Goal: Task Accomplishment & Management: Use online tool/utility

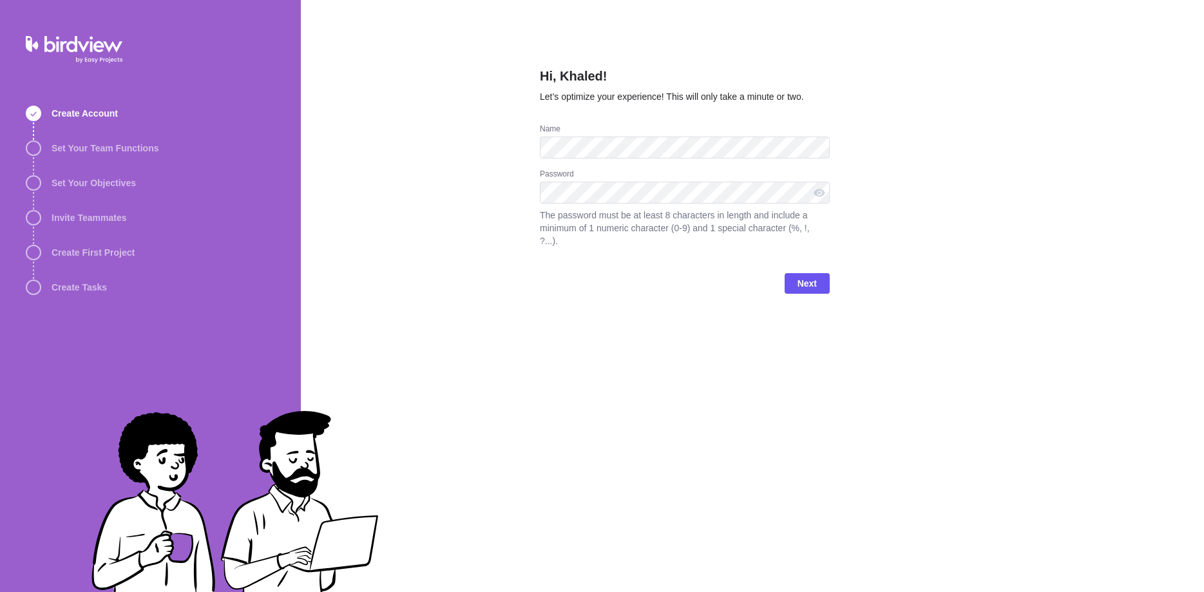
click at [584, 175] on div "Hi, Khaled! Let’s optimize your experience! This will only take a minute or two…" at bounding box center [752, 296] width 903 height 592
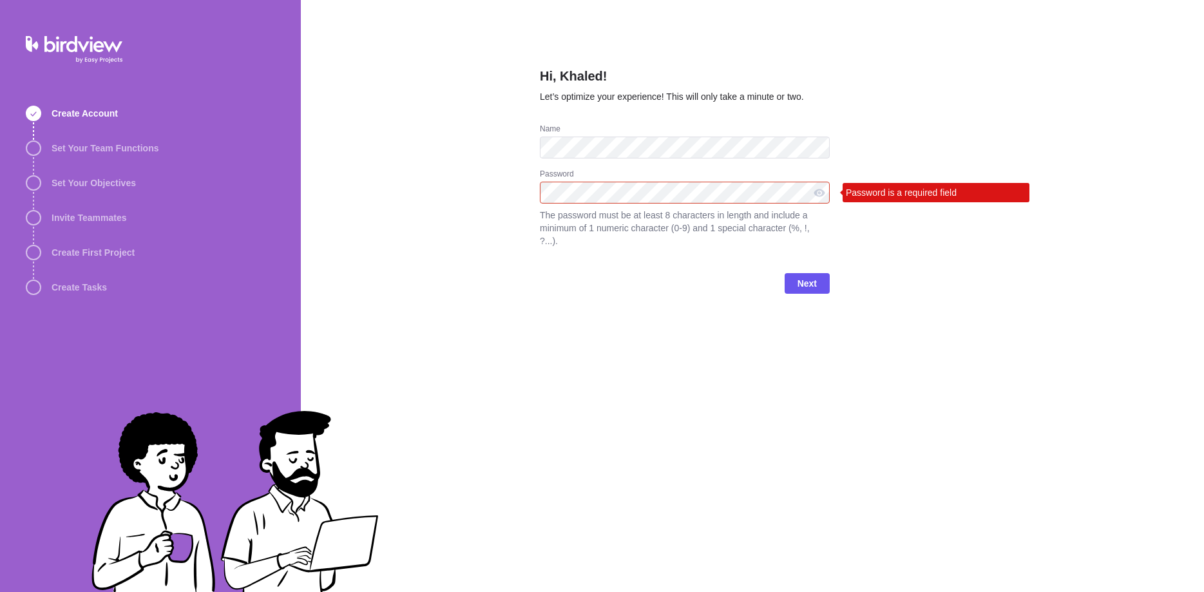
click at [584, 69] on div "Hi, Khaled! Let’s optimize your experience! This will only take a minute or two…" at bounding box center [752, 296] width 903 height 592
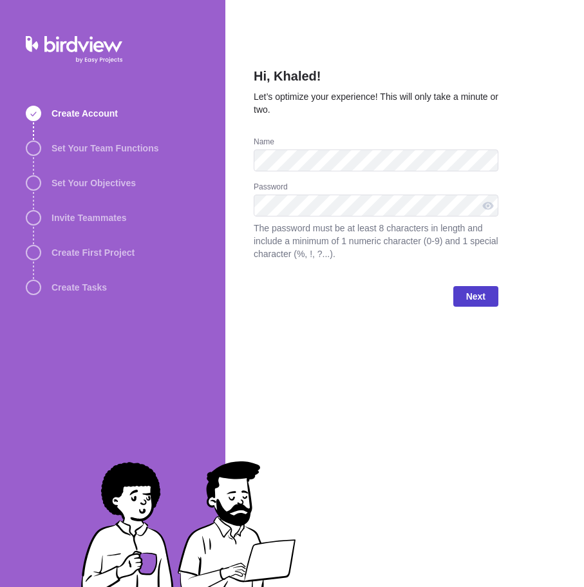
click at [493, 292] on span "Next" at bounding box center [475, 296] width 45 height 21
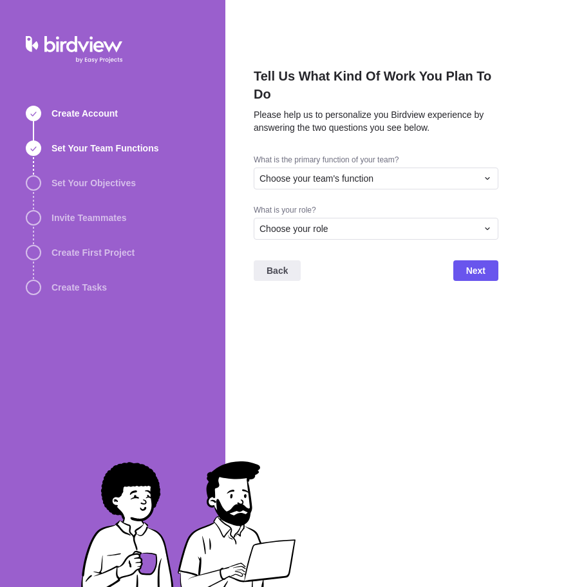
click at [548, 72] on div "Tell Us What Kind Of Work You Plan To Do Please help us to personalize you Bird…" at bounding box center [418, 293] width 386 height 587
click at [391, 177] on div "Choose your team's function" at bounding box center [369, 178] width 218 height 13
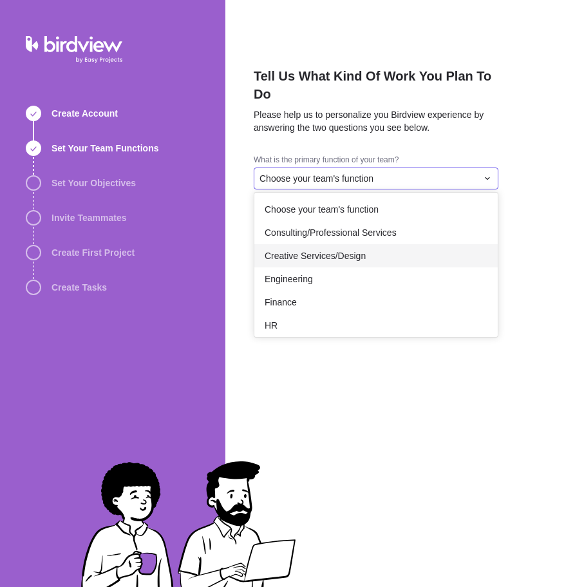
click at [363, 254] on div "Creative Services/Design" at bounding box center [375, 255] width 243 height 23
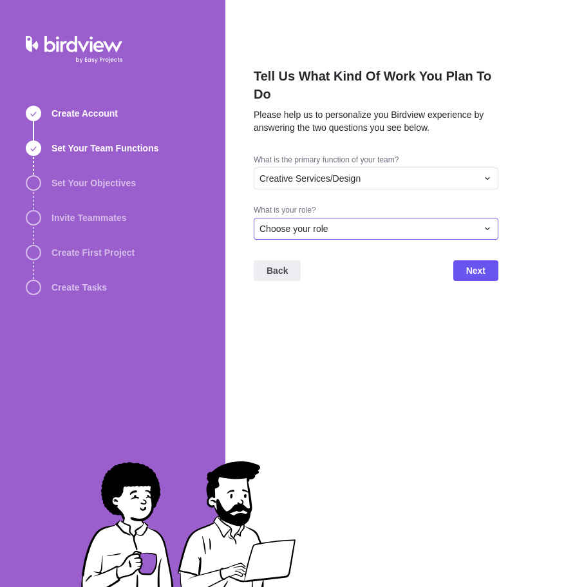
click at [368, 227] on div "Choose your role" at bounding box center [369, 228] width 218 height 13
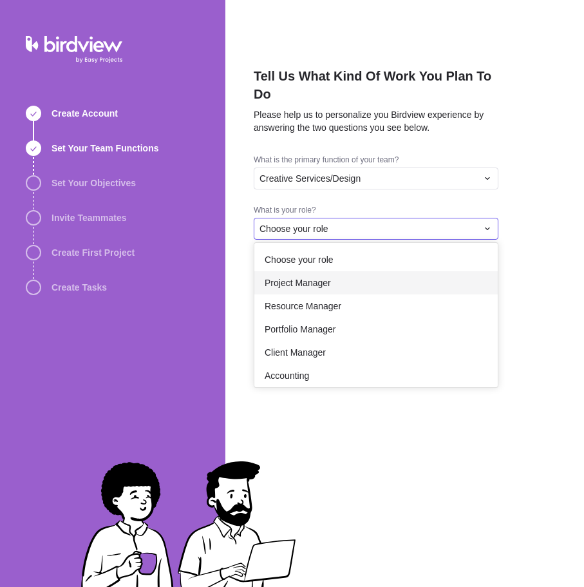
click at [354, 282] on div "Project Manager" at bounding box center [375, 282] width 243 height 23
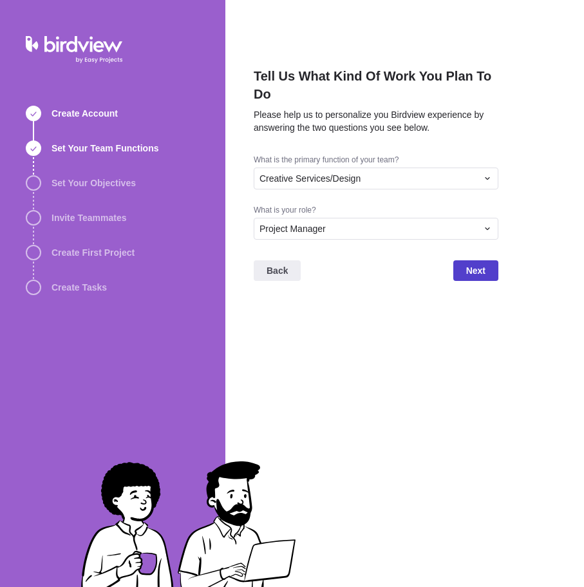
click at [488, 260] on span "Next" at bounding box center [475, 270] width 45 height 21
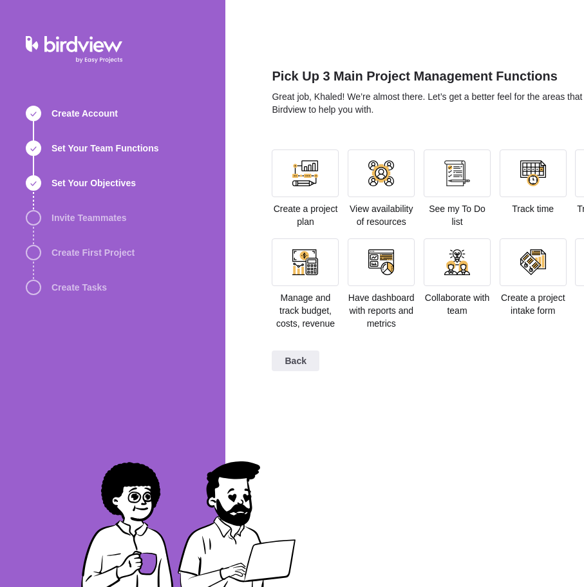
click at [413, 52] on div "Pick Up 3 Main Project Management Functions Great job, Khaled! We’re almost the…" at bounding box center [457, 293] width 370 height 587
click at [318, 175] on div at bounding box center [305, 173] width 26 height 26
click at [318, 171] on div at bounding box center [305, 173] width 26 height 26
click at [321, 184] on div at bounding box center [305, 173] width 67 height 48
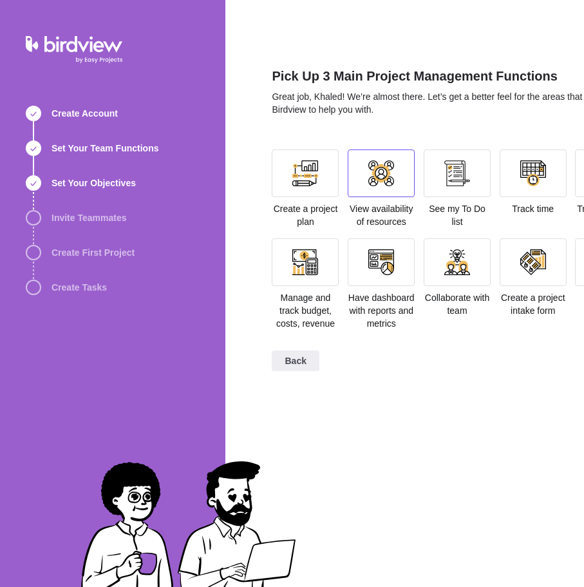
click at [383, 177] on div at bounding box center [381, 173] width 26 height 26
click at [292, 173] on div at bounding box center [305, 173] width 67 height 48
click at [300, 173] on div at bounding box center [305, 173] width 26 height 26
click at [403, 174] on div at bounding box center [381, 173] width 67 height 48
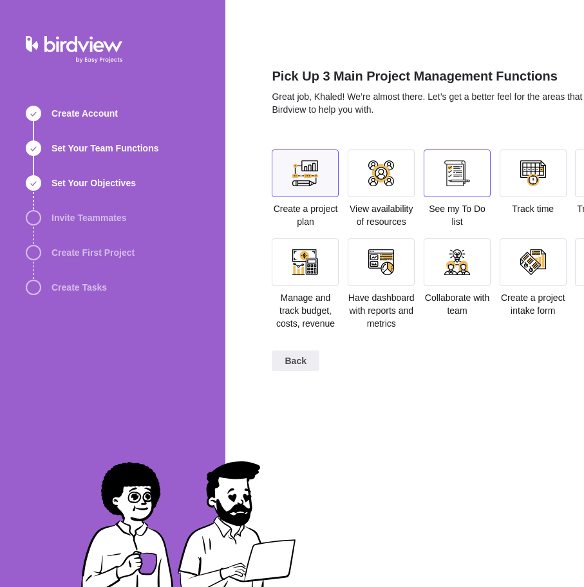
click at [451, 171] on div at bounding box center [457, 173] width 26 height 26
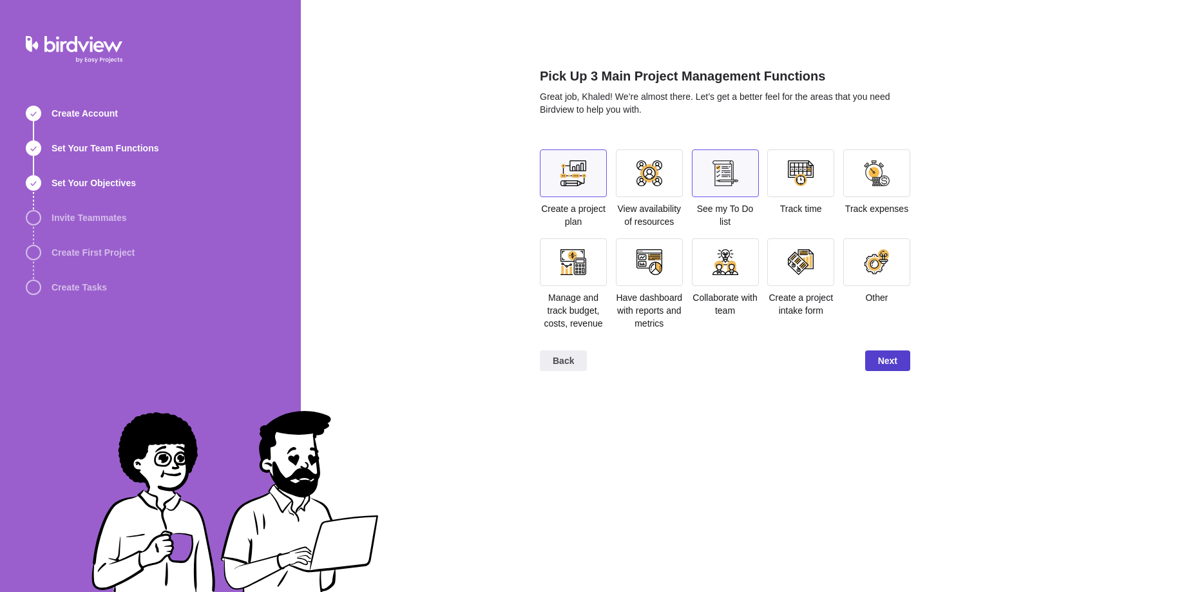
click at [584, 352] on span "Next" at bounding box center [887, 360] width 45 height 21
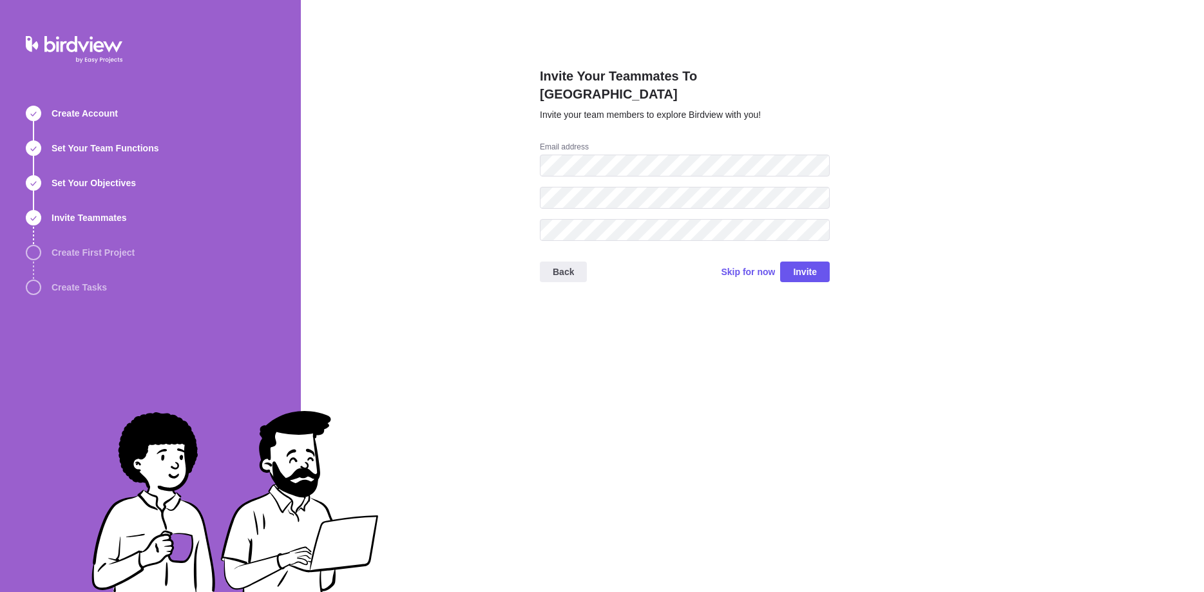
click at [584, 108] on div "Invite Your Teammates To Birdview Invite your team members to explore Birdview …" at bounding box center [752, 296] width 903 height 592
click at [584, 134] on div "Invite Your Teammates To Birdview Invite your team members to explore Birdview …" at bounding box center [752, 296] width 903 height 592
click at [584, 265] on span "Skip for now" at bounding box center [748, 271] width 54 height 13
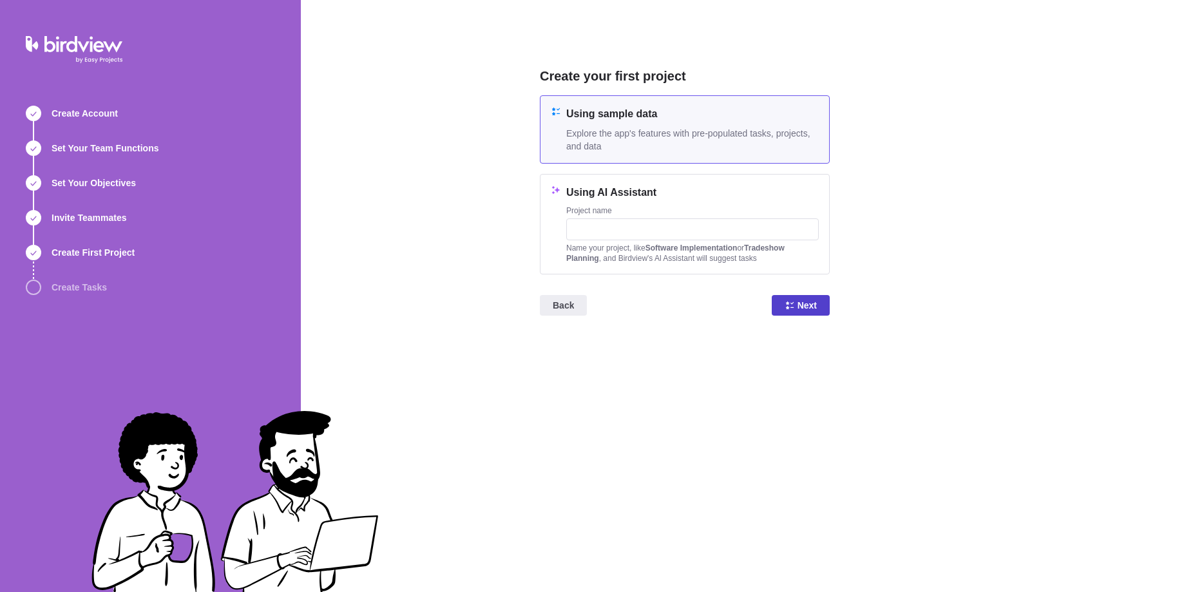
click at [584, 308] on span "Next" at bounding box center [806, 305] width 19 height 15
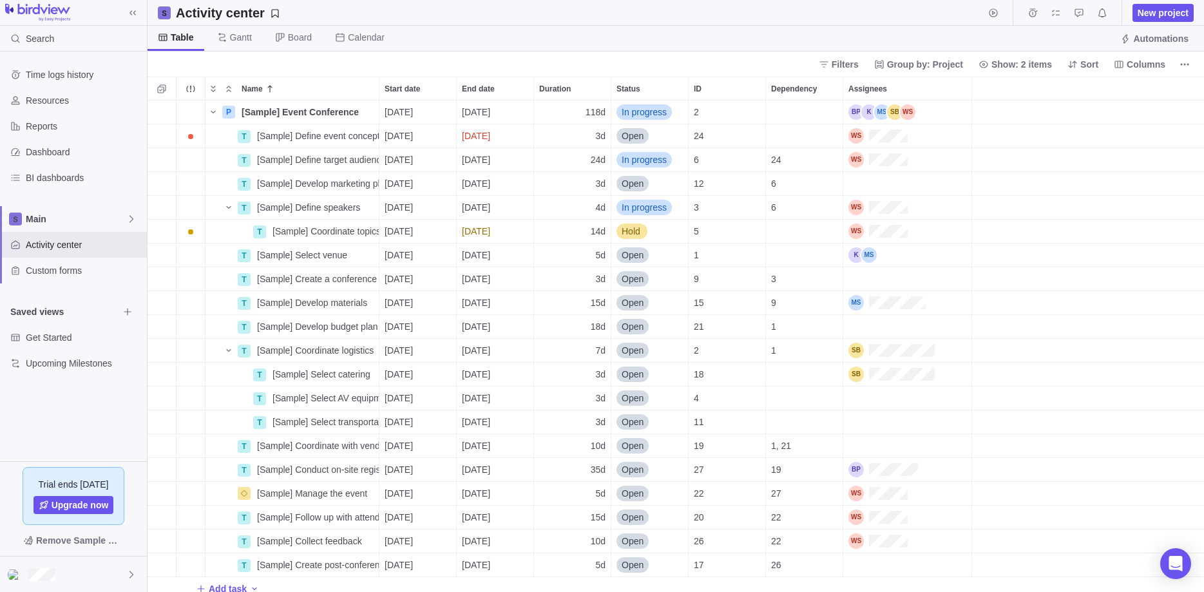
scroll to position [491, 1056]
click at [79, 124] on span "Reports" at bounding box center [84, 126] width 116 height 13
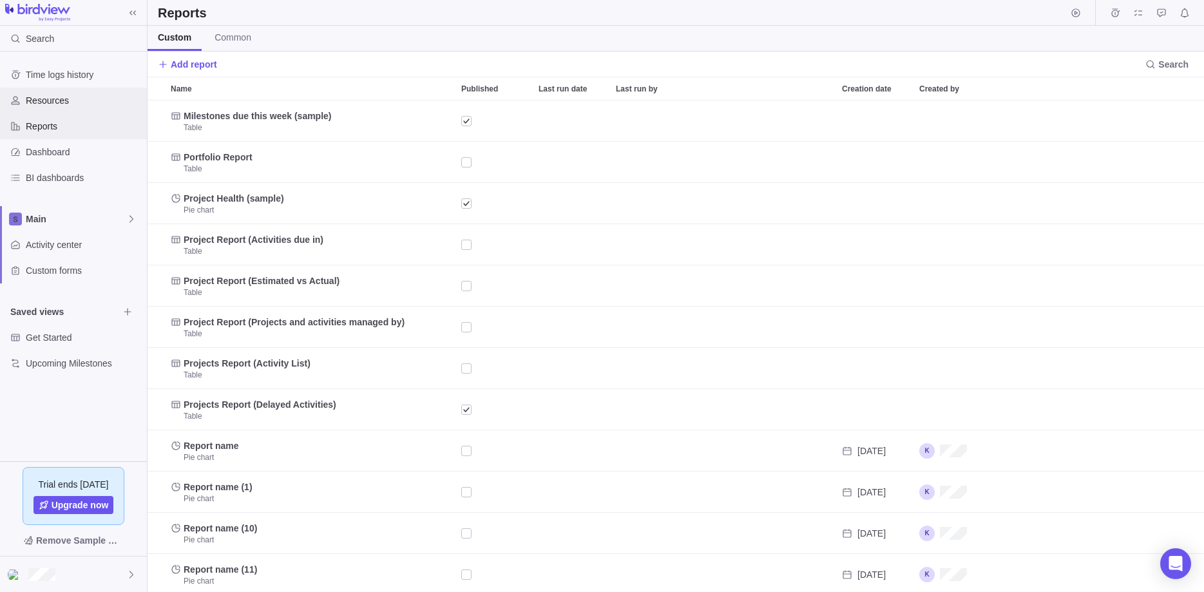
scroll to position [491, 1056]
click at [84, 70] on span "Time logs history" at bounding box center [84, 74] width 116 height 13
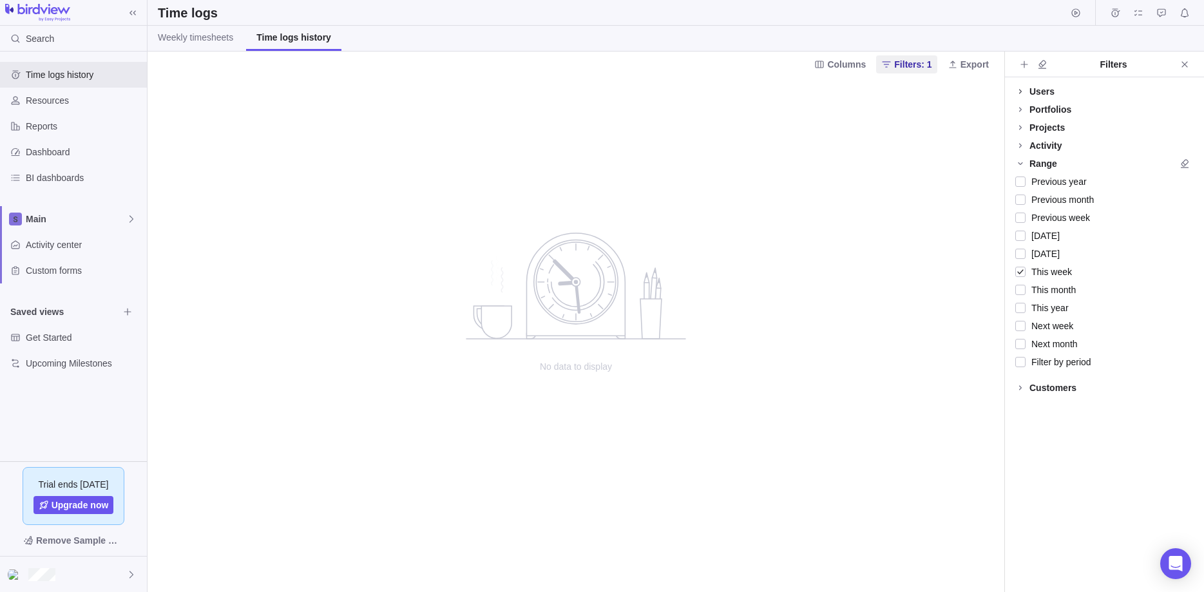
click at [1023, 90] on icon at bounding box center [1020, 91] width 10 height 10
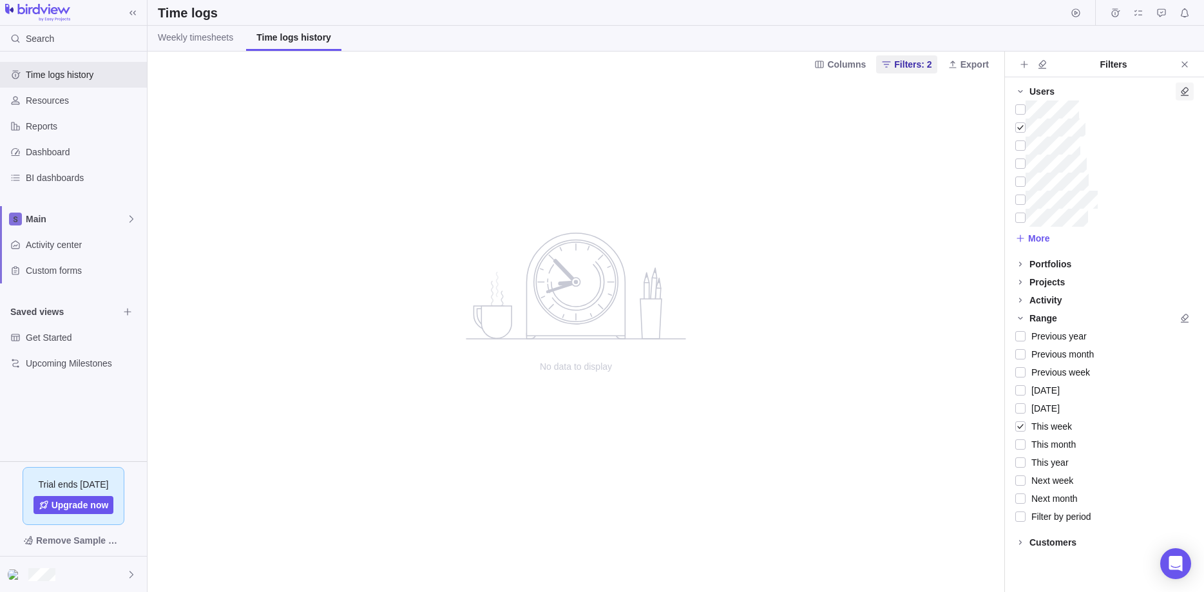
click at [1181, 90] on icon "Clear all filters" at bounding box center [1184, 91] width 10 height 10
click at [1020, 218] on div at bounding box center [1020, 218] width 10 height 18
click at [1022, 200] on div at bounding box center [1020, 200] width 10 height 18
click at [1193, 91] on div "Users" at bounding box center [1104, 91] width 199 height 18
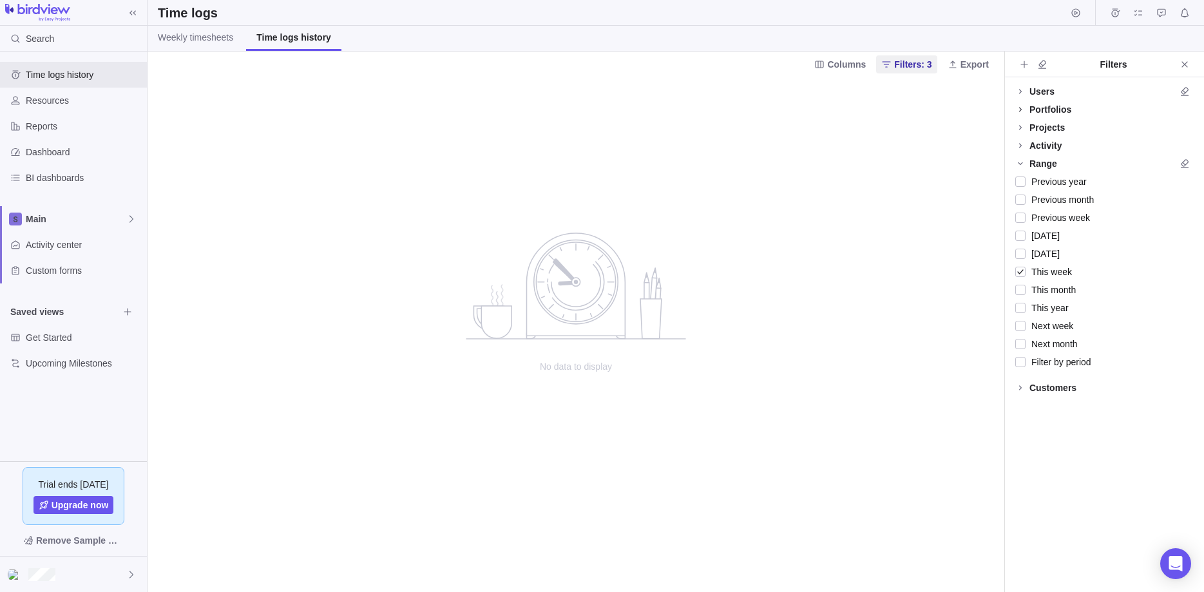
click at [1021, 105] on icon at bounding box center [1020, 109] width 10 height 10
click at [1023, 125] on icon at bounding box center [1020, 127] width 10 height 10
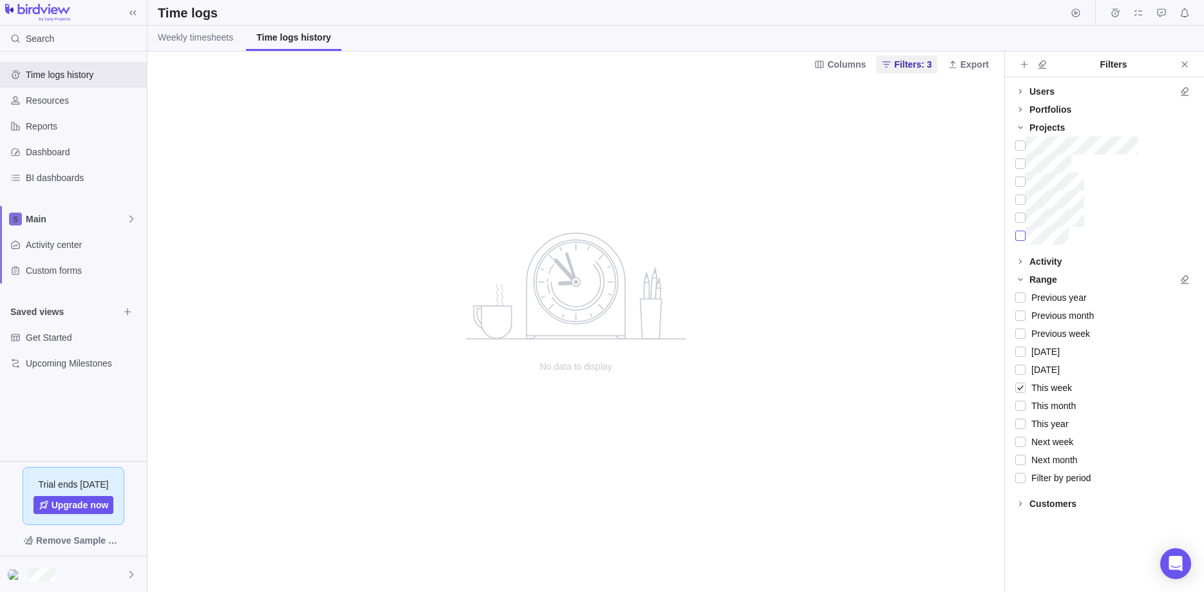
click at [1023, 231] on div at bounding box center [1020, 236] width 10 height 18
click at [1187, 131] on icon "Clear all filters" at bounding box center [1185, 127] width 8 height 9
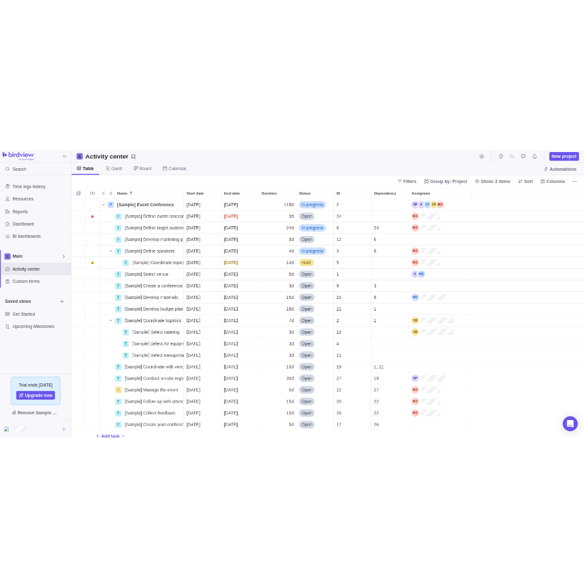
scroll to position [491, 1056]
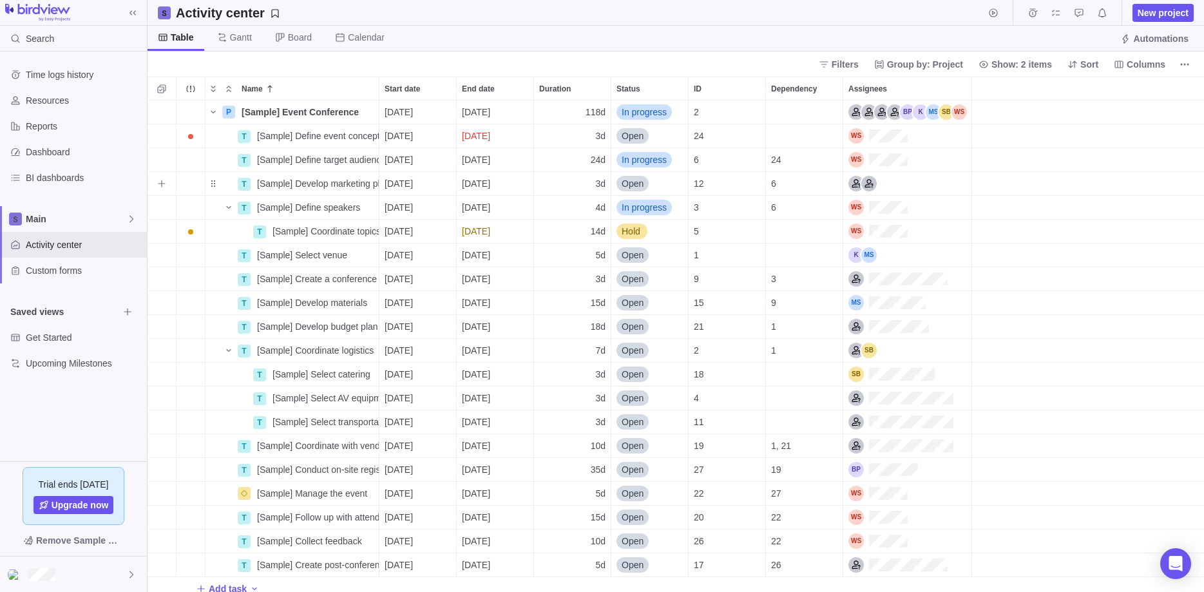
click at [1135, 193] on div "grid" at bounding box center [1088, 184] width 232 height 24
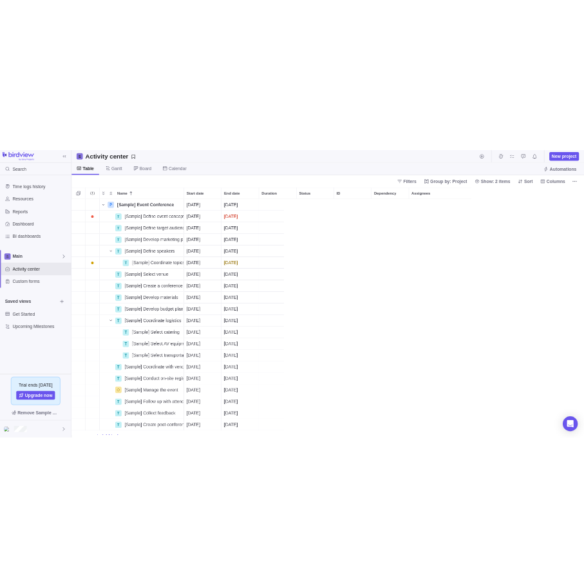
scroll to position [486, 437]
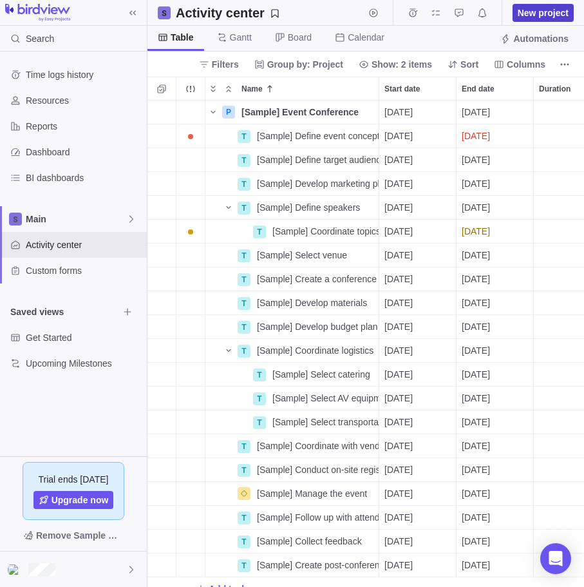
click at [556, 6] on span "New project" at bounding box center [543, 13] width 61 height 18
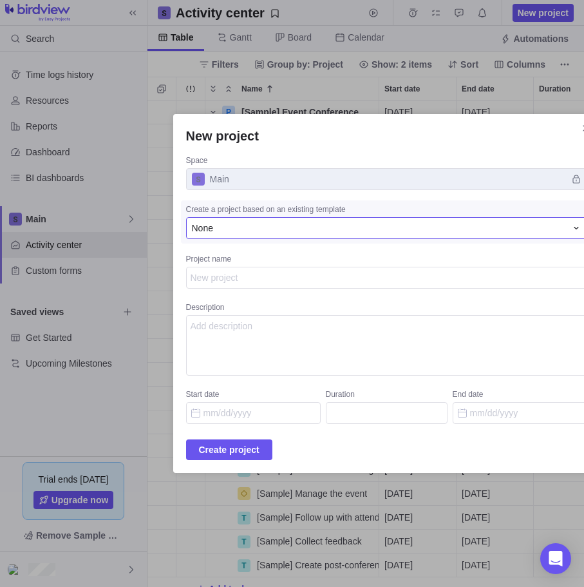
click at [247, 234] on div "None" at bounding box center [379, 228] width 374 height 13
click at [249, 234] on div "None" at bounding box center [379, 228] width 374 height 13
click at [275, 271] on textarea "Project name" at bounding box center [386, 278] width 401 height 22
click at [275, 274] on textarea "Project name" at bounding box center [386, 278] width 401 height 22
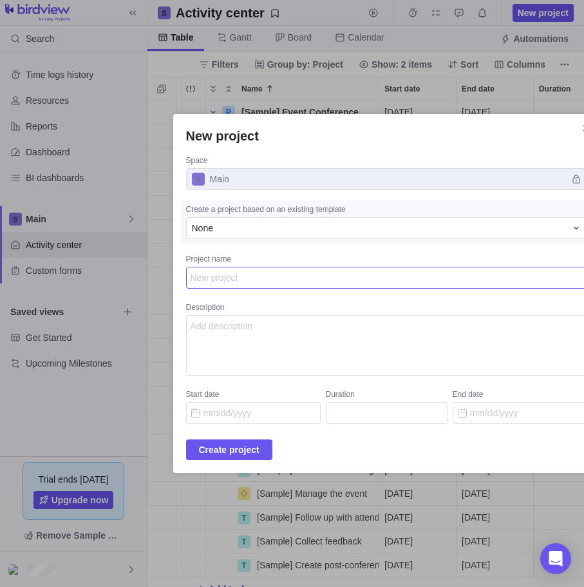
type textarea "x"
type textarea "p"
type textarea "x"
type textarea "pr"
type textarea "x"
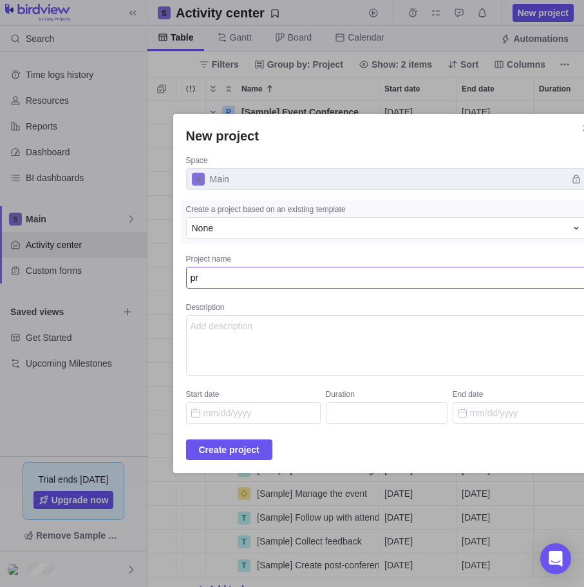
type textarea "pro"
type textarea "x"
type textarea "prog"
type textarea "x"
type textarea "pro"
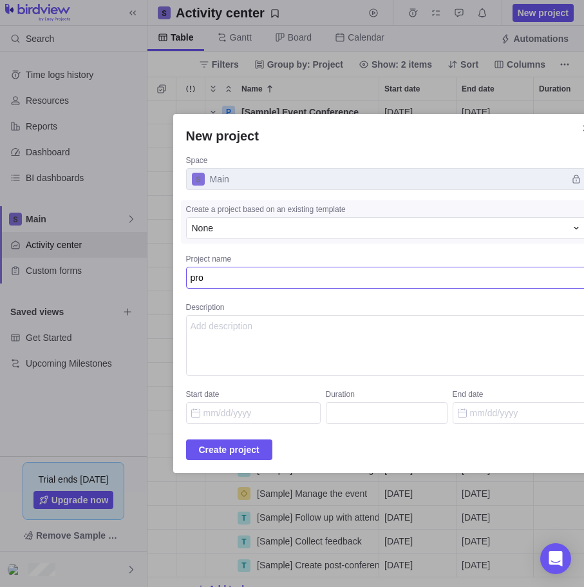
type textarea "x"
type textarea "proj"
type textarea "x"
type textarea "proje"
type textarea "x"
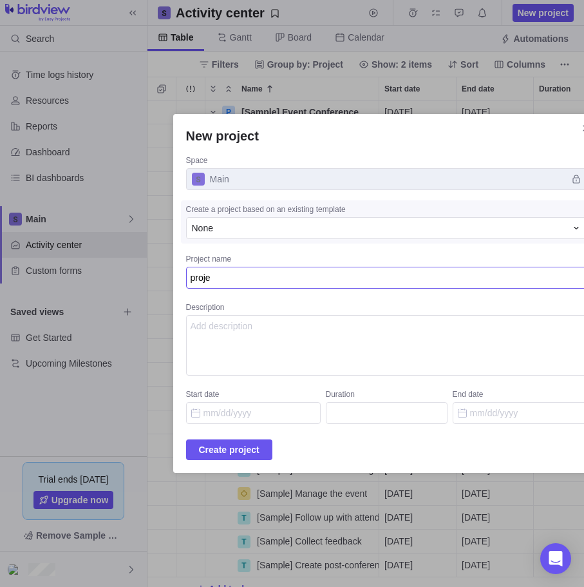
type textarea "projec"
type textarea "x"
type textarea "project"
type textarea "x"
type textarea "project0"
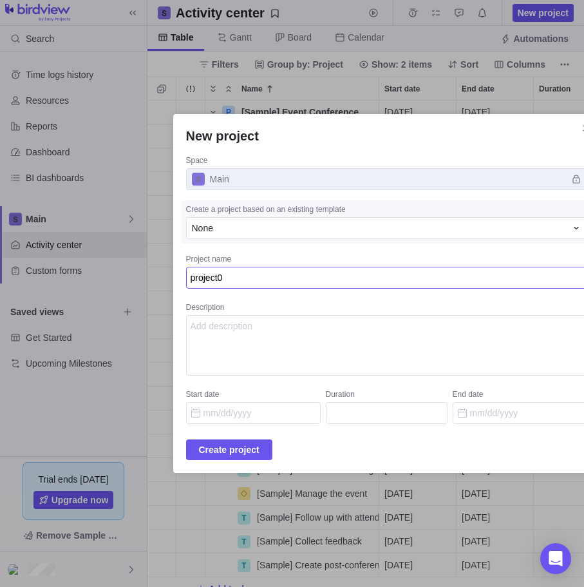
type textarea "x"
type textarea "project02"
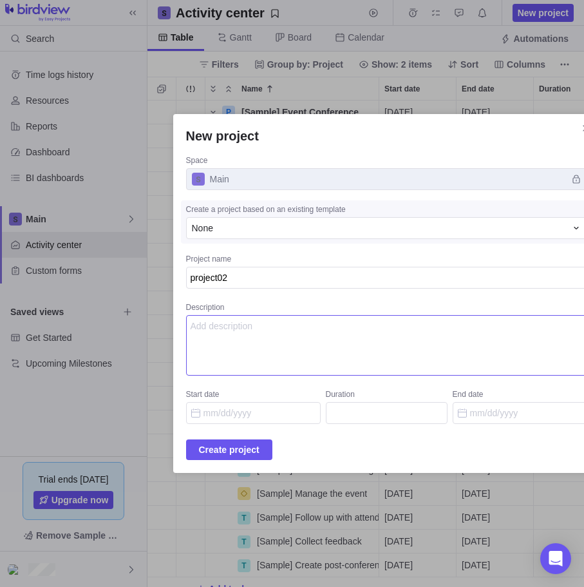
type textarea "x"
click at [295, 332] on textarea "Description" at bounding box center [386, 345] width 401 height 61
type textarea "sadrearfwesrfwef"
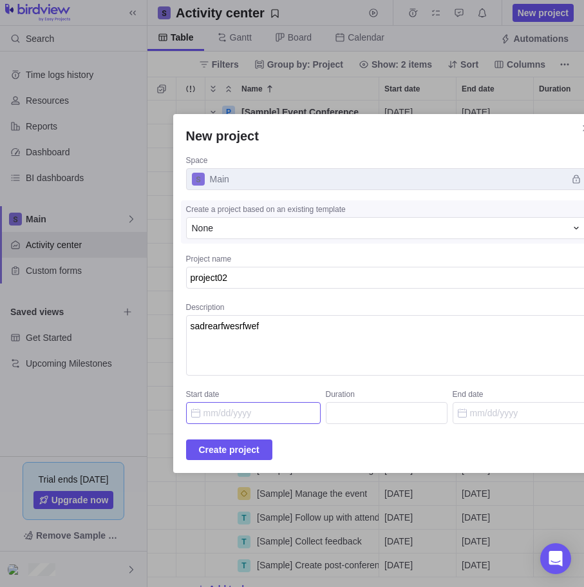
click at [249, 413] on input "Start date" at bounding box center [253, 413] width 135 height 22
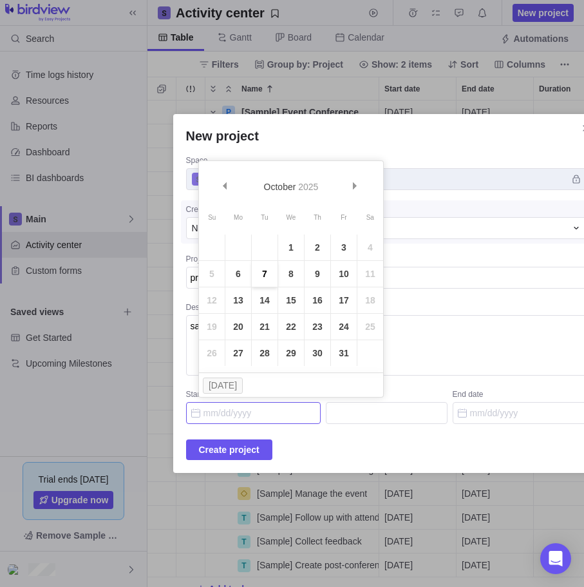
click at [261, 283] on link "7" at bounding box center [265, 274] width 26 height 26
type input "[DATE]"
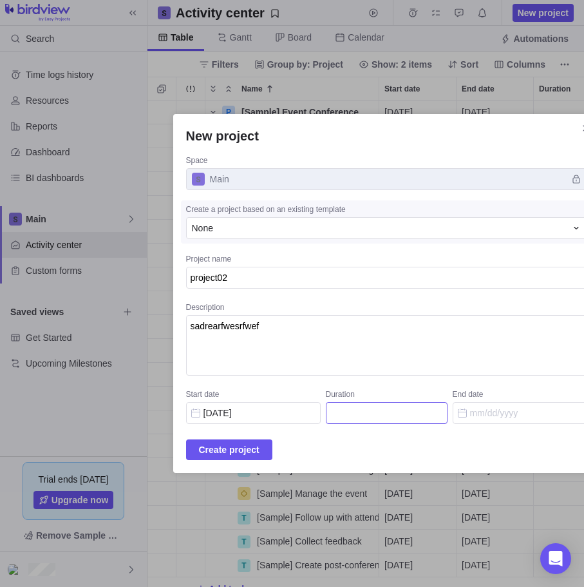
click at [397, 415] on input "Duration" at bounding box center [387, 413] width 122 height 22
click at [396, 415] on input "Duration" at bounding box center [387, 413] width 122 height 22
click at [482, 409] on input "End date" at bounding box center [520, 413] width 135 height 22
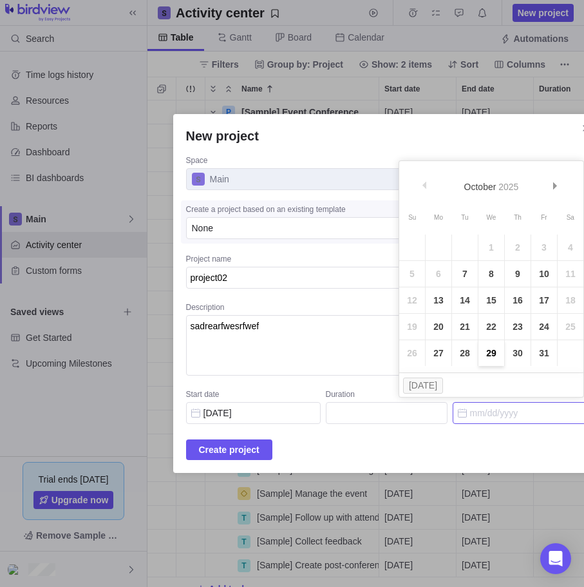
click at [480, 353] on link "29" at bounding box center [492, 353] width 26 height 26
type input "17"
type input "[DATE]"
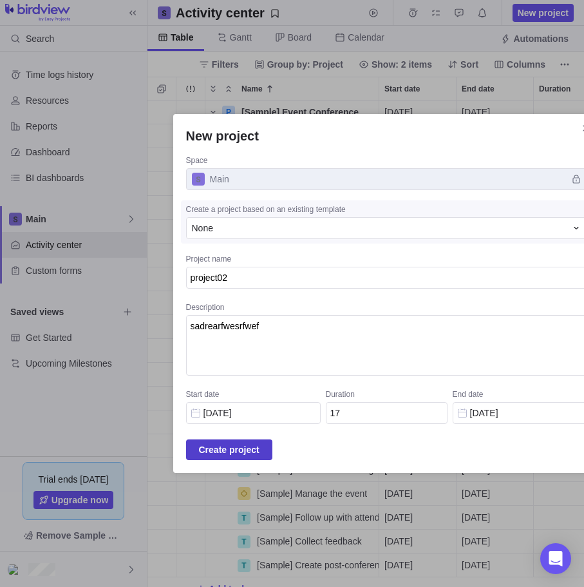
click at [258, 444] on span "Create project" at bounding box center [229, 449] width 61 height 15
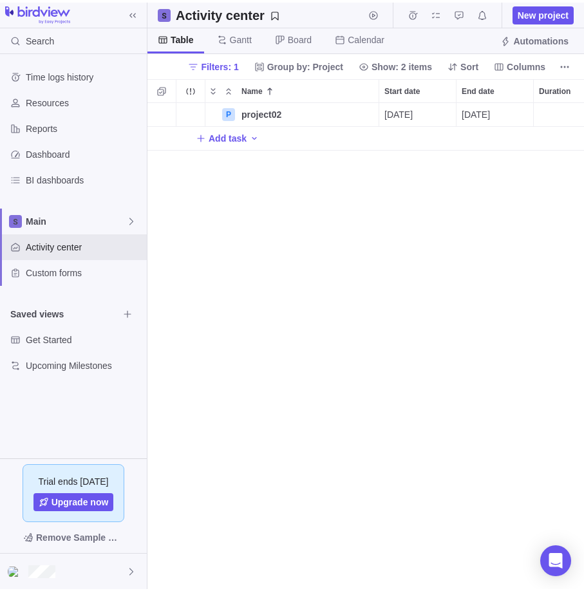
scroll to position [491, 437]
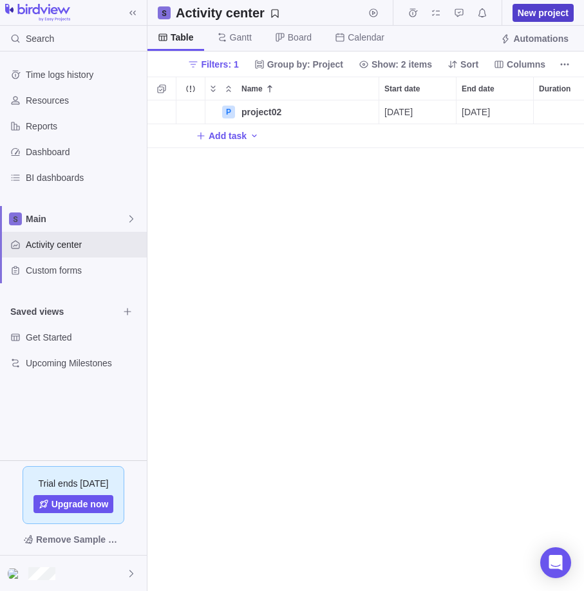
click at [548, 15] on span "New project" at bounding box center [543, 12] width 51 height 13
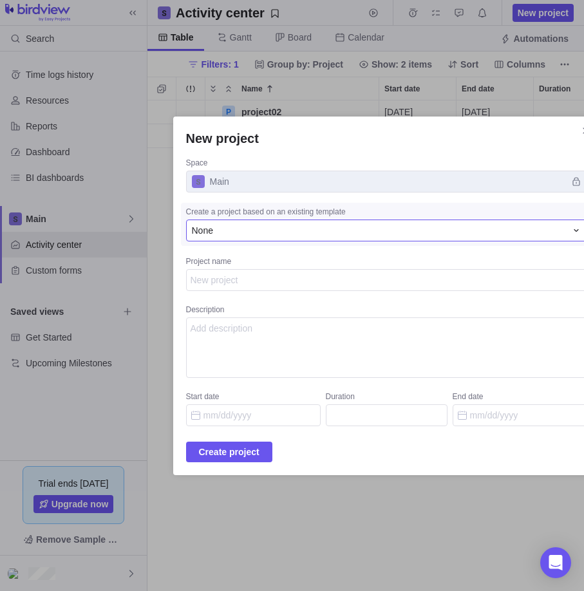
click at [263, 234] on div "None" at bounding box center [379, 230] width 374 height 13
click at [267, 278] on div "None" at bounding box center [374, 284] width 375 height 23
click at [264, 290] on textarea "Project name" at bounding box center [386, 280] width 401 height 22
type textarea "x"
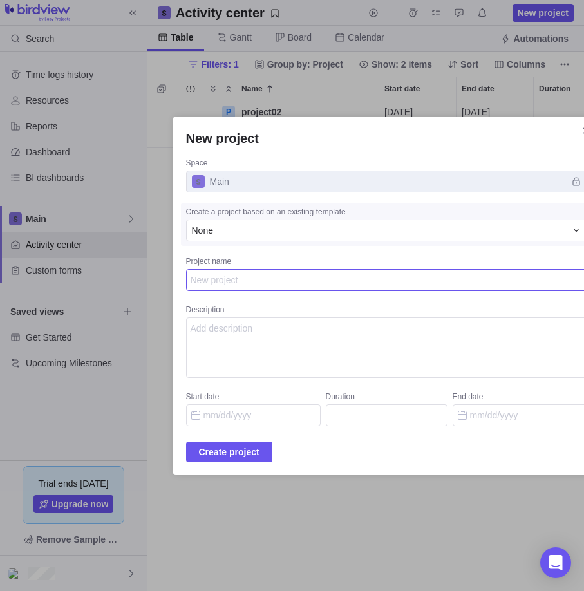
type textarea "p"
type textarea "x"
type textarea "pr"
type textarea "x"
type textarea "pro"
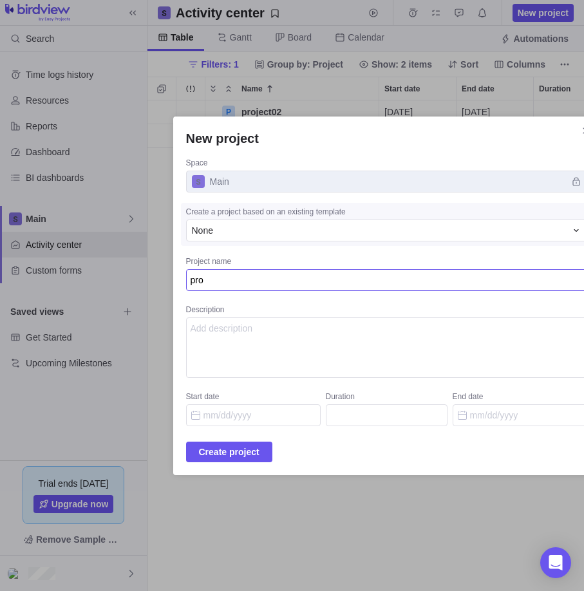
type textarea "x"
type textarea "proj"
type textarea "x"
type textarea "proje"
type textarea "x"
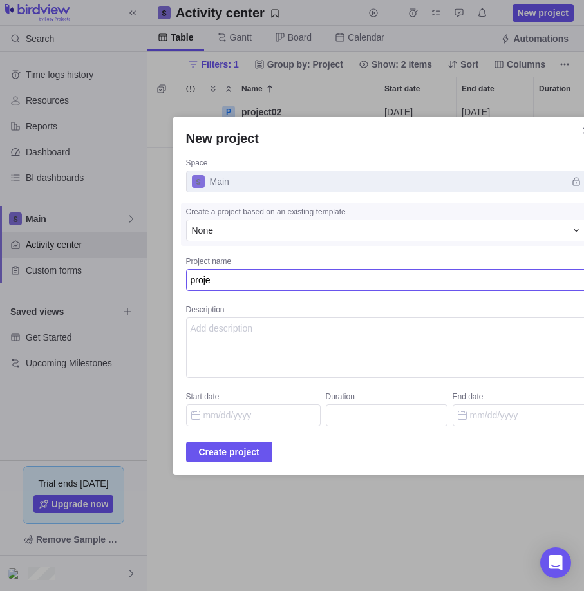
type textarea "projec"
type textarea "x"
type textarea "project"
type textarea "x"
type textarea "project"
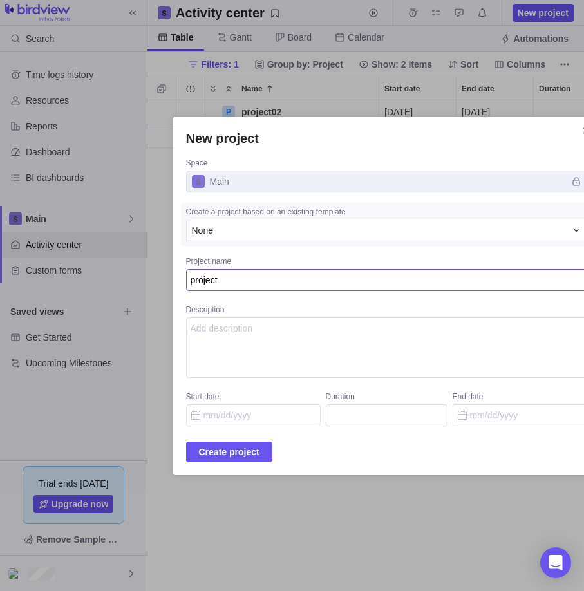
type textarea "x"
type textarea "project 0"
type textarea "x"
type textarea "project 03"
click at [558, 180] on span "Main" at bounding box center [386, 182] width 401 height 22
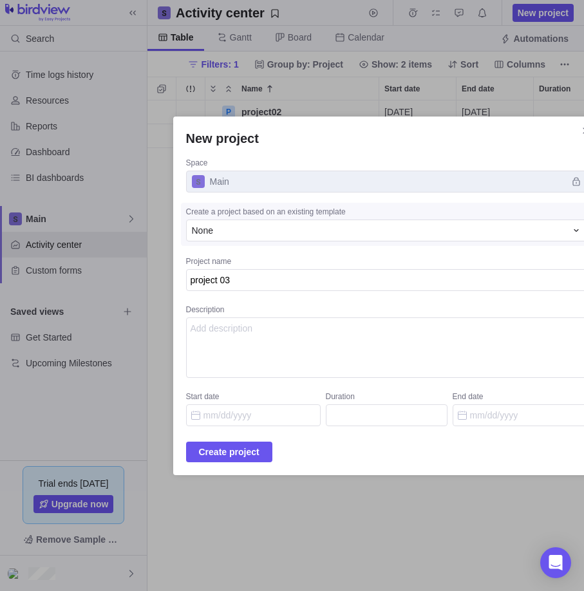
click at [564, 185] on span "Main" at bounding box center [386, 182] width 401 height 22
drag, startPoint x: 564, startPoint y: 185, endPoint x: 485, endPoint y: 185, distance: 79.2
click at [559, 185] on span "Main" at bounding box center [386, 182] width 401 height 22
drag, startPoint x: 315, startPoint y: 185, endPoint x: 225, endPoint y: 187, distance: 89.5
click at [225, 187] on span "Main" at bounding box center [386, 182] width 401 height 22
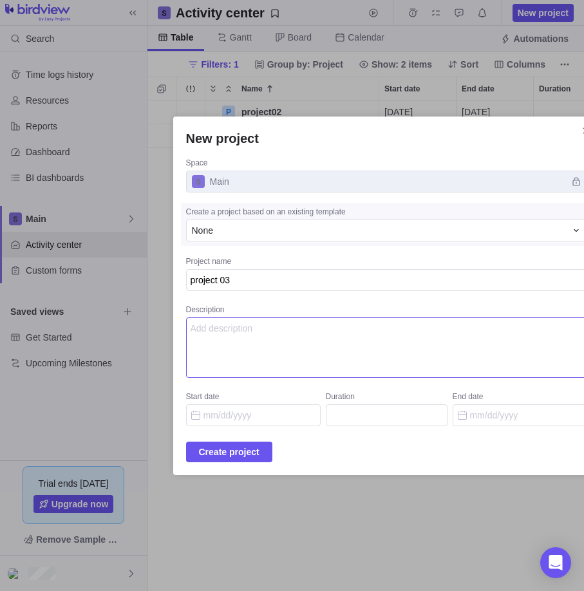
click at [285, 346] on textarea "Description" at bounding box center [386, 348] width 401 height 61
type textarea "sadtgadgas ftwearfwerf"
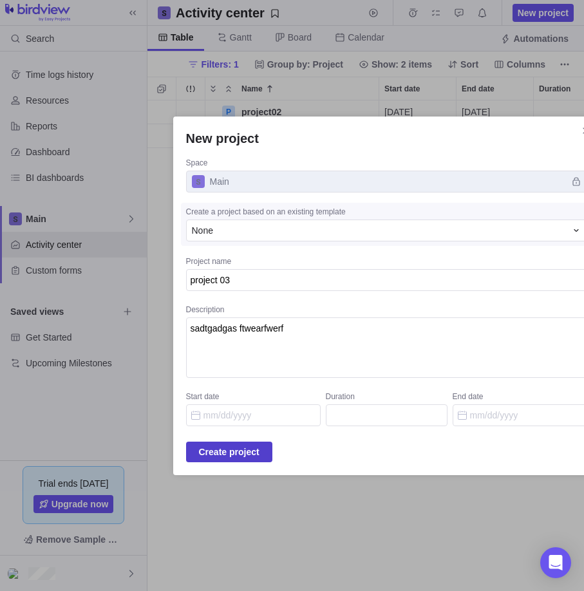
click at [243, 449] on span "Create project" at bounding box center [229, 451] width 61 height 15
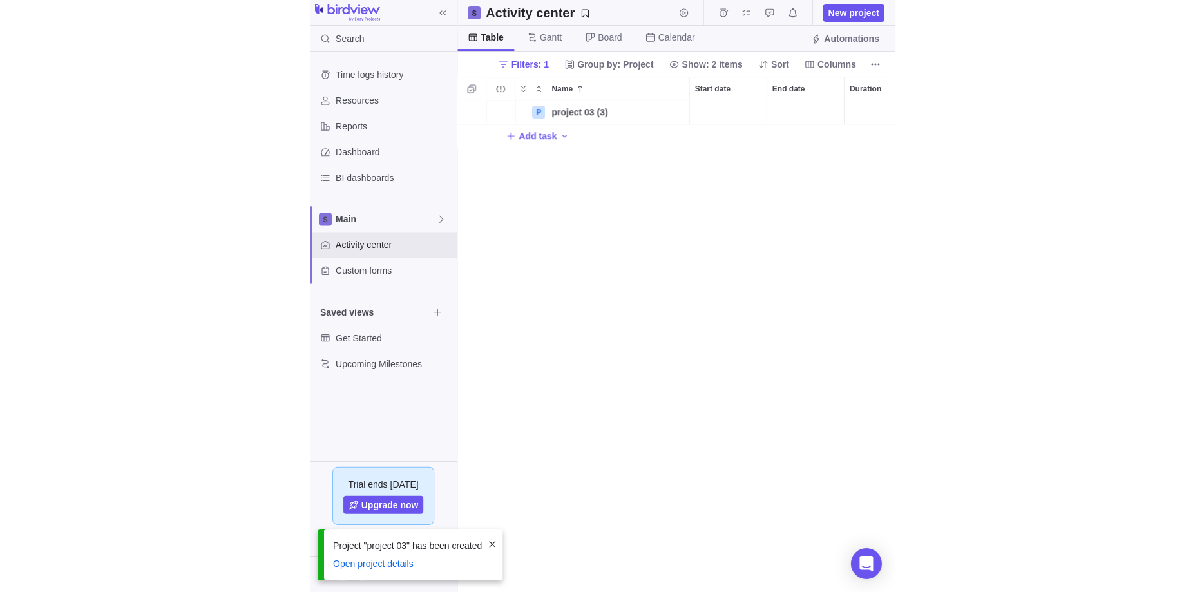
scroll to position [491, 1056]
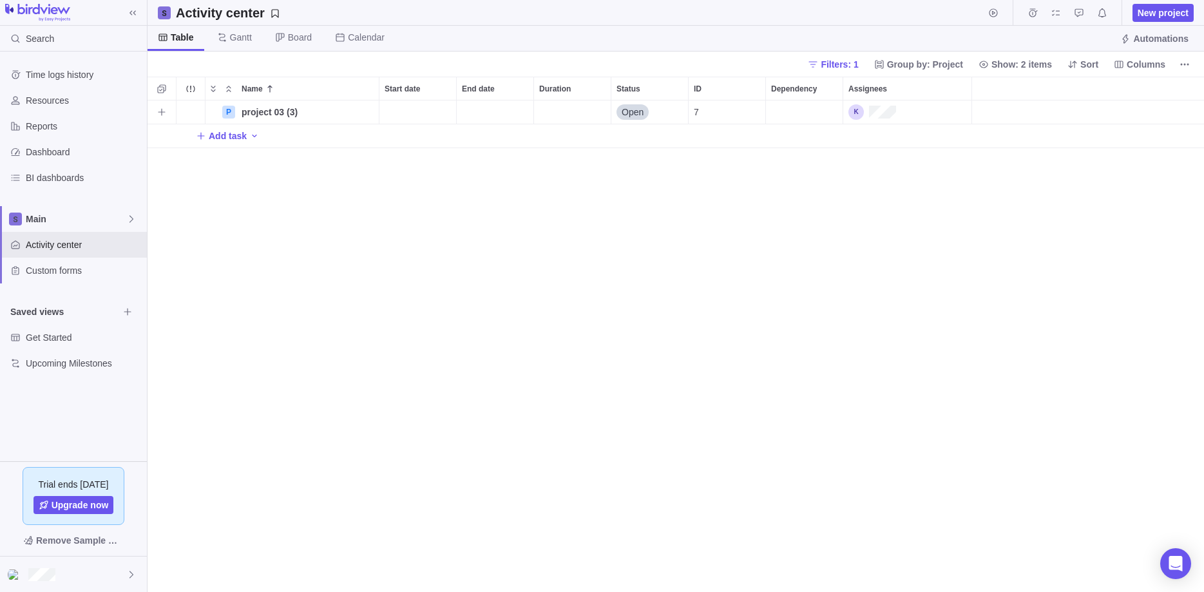
click at [898, 113] on div "Assignees" at bounding box center [907, 111] width 128 height 23
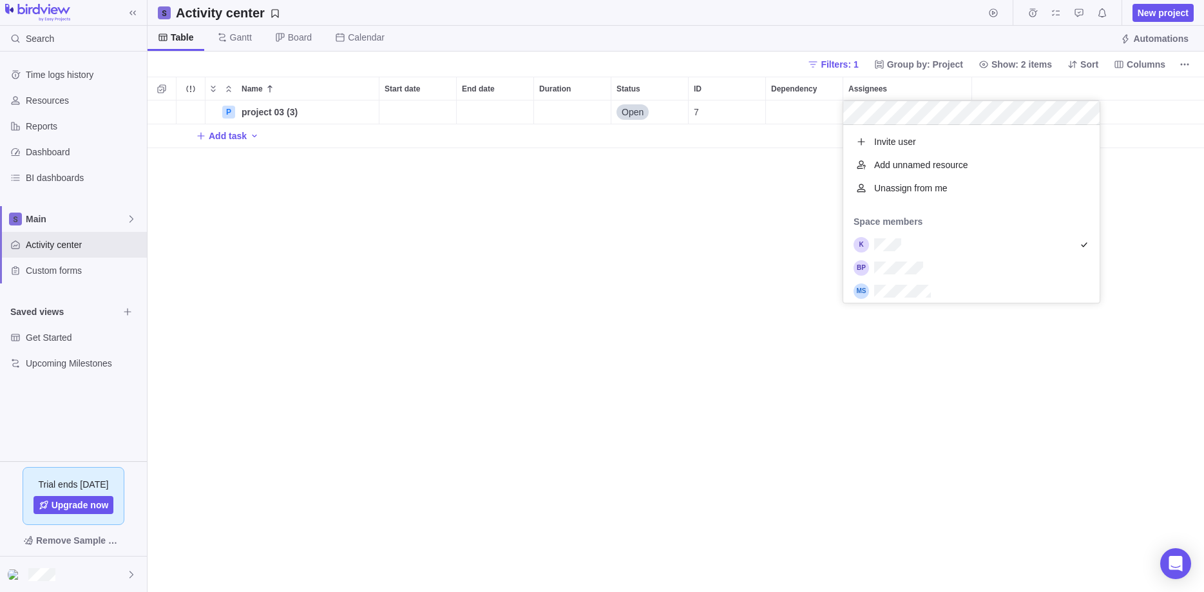
scroll to position [178, 256]
click at [755, 171] on div "Name Start date End date Duration Status ID Dependency Assignees P project 03 (…" at bounding box center [675, 334] width 1056 height 515
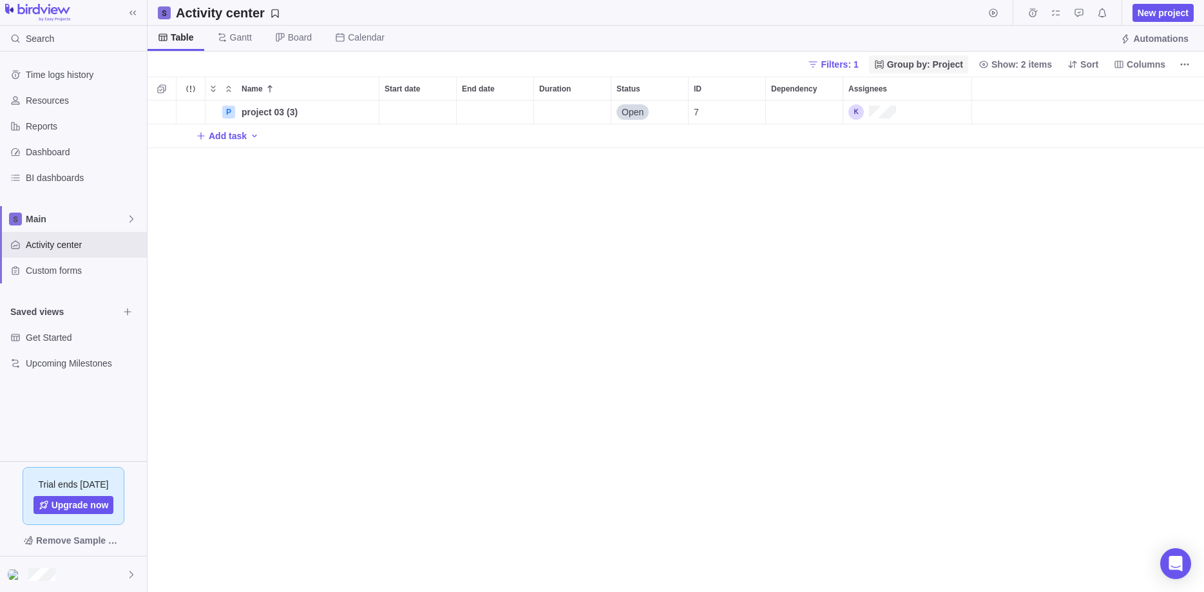
click at [905, 64] on span "Group by: Project" at bounding box center [925, 64] width 76 height 13
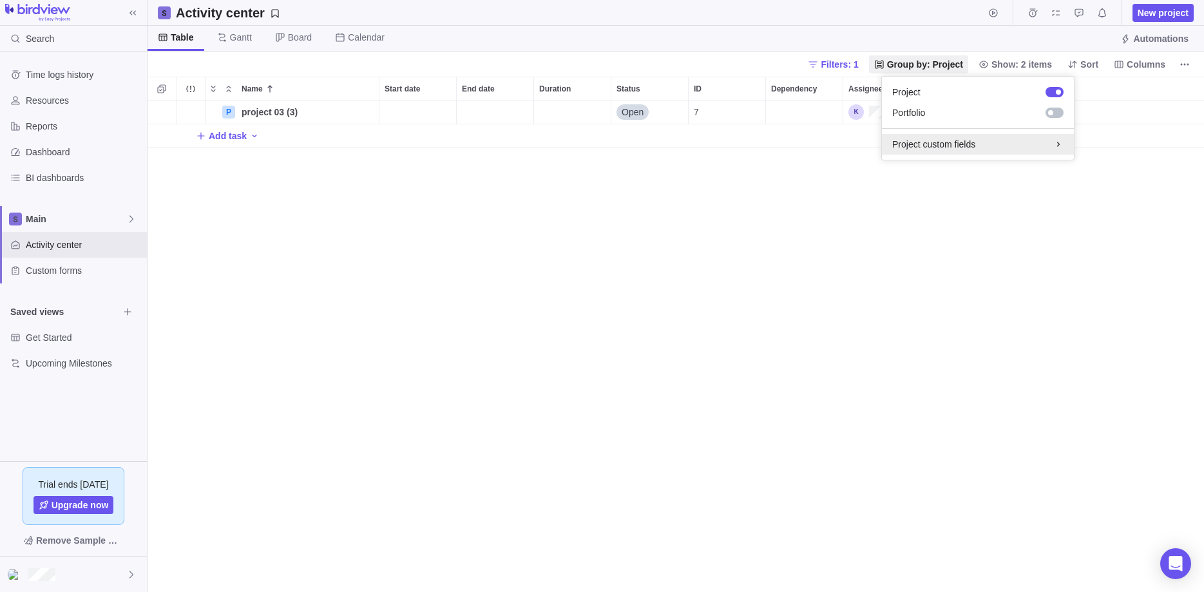
click at [939, 151] on div "Project custom fields" at bounding box center [978, 144] width 192 height 21
click at [938, 125] on div "Project custom fields" at bounding box center [977, 120] width 171 height 13
click at [307, 240] on body "Search Time logs history Resources Reports Dashboard BI dashboards Main Activit…" at bounding box center [602, 296] width 1204 height 592
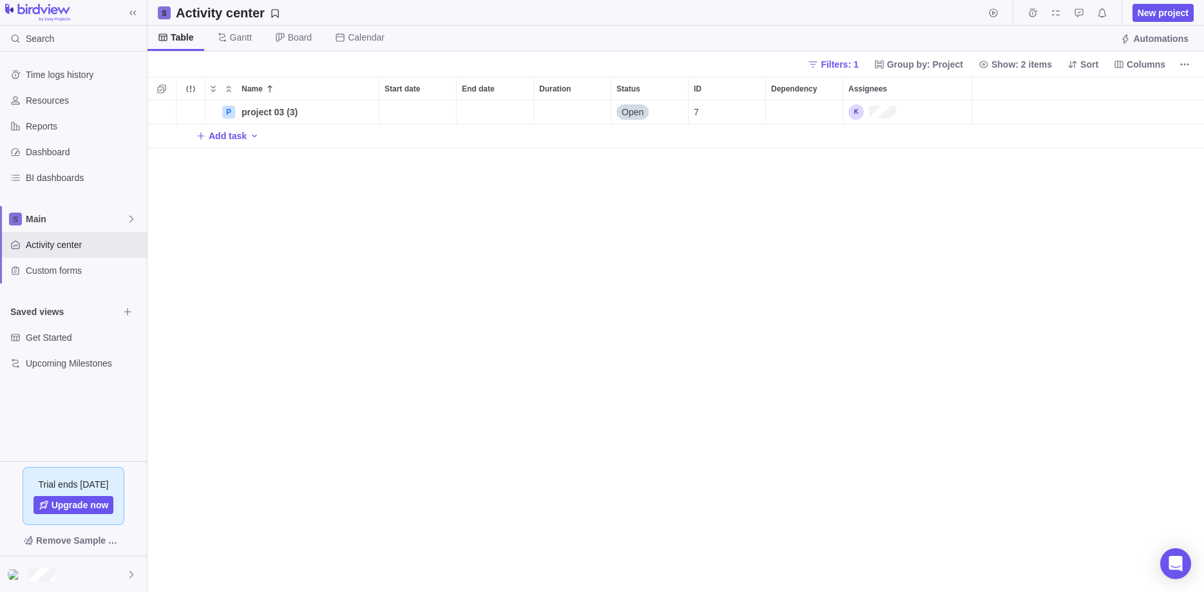
click at [52, 8] on img at bounding box center [37, 13] width 65 height 18
click at [138, 8] on span at bounding box center [133, 13] width 18 height 18
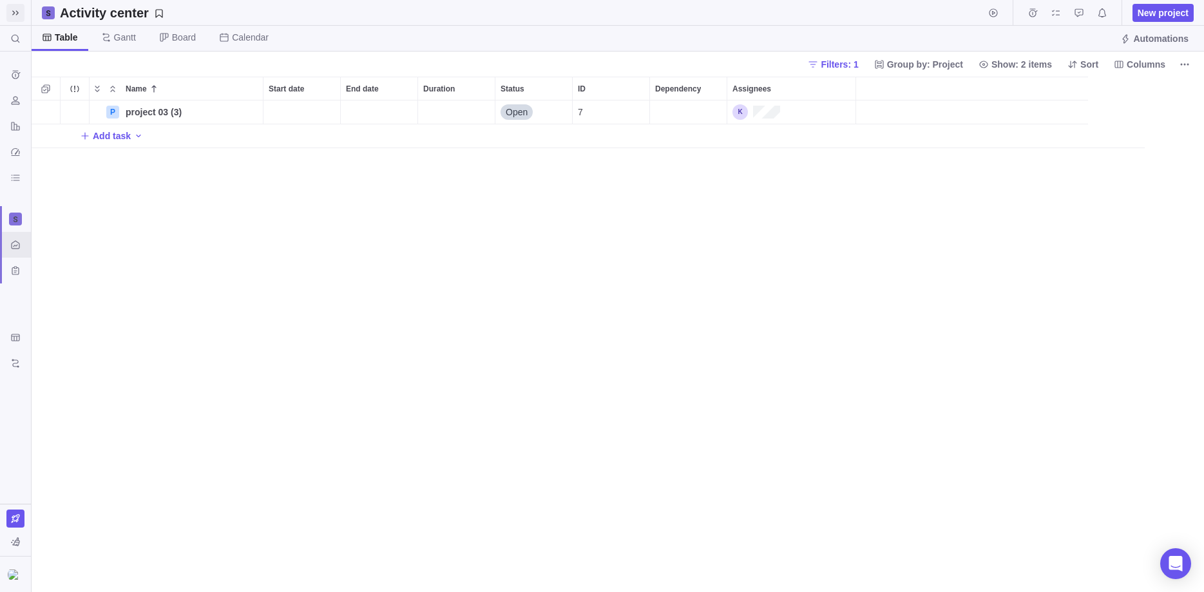
scroll to position [491, 1172]
click at [23, 12] on span at bounding box center [15, 13] width 18 height 18
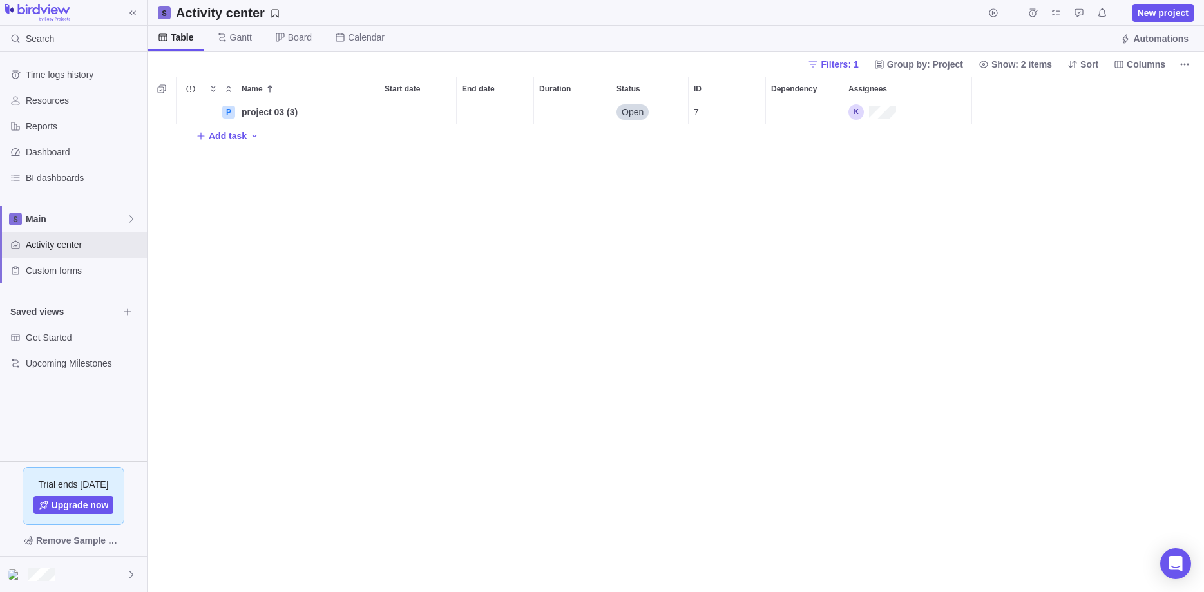
scroll to position [491, 1056]
click at [64, 77] on span "Time logs history" at bounding box center [84, 74] width 116 height 13
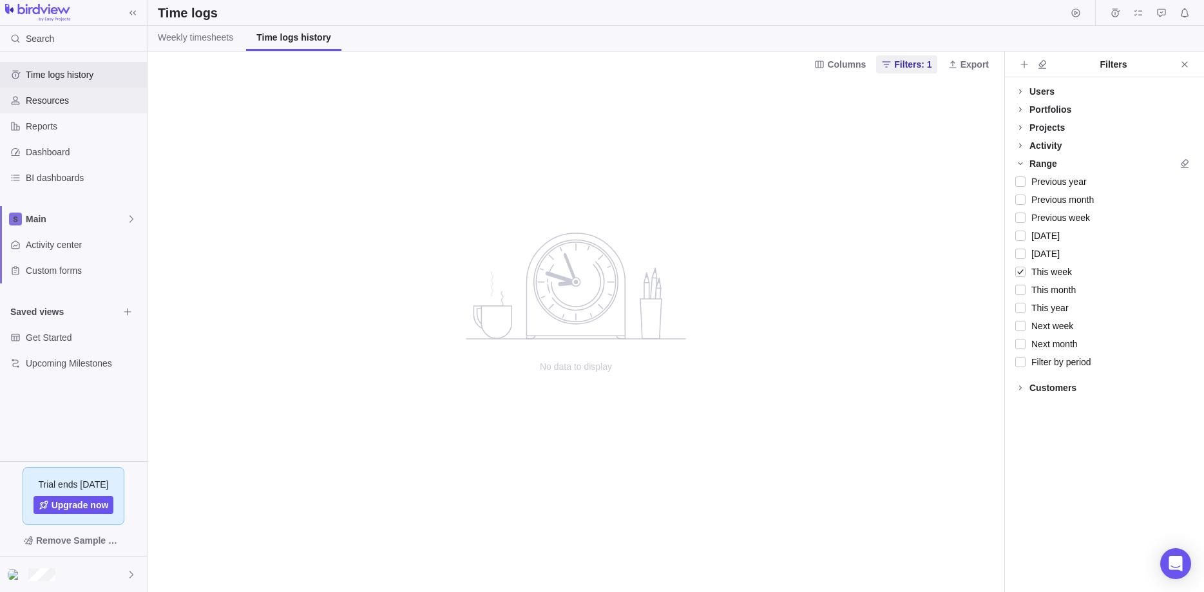
click at [70, 103] on span "Resources" at bounding box center [84, 100] width 116 height 13
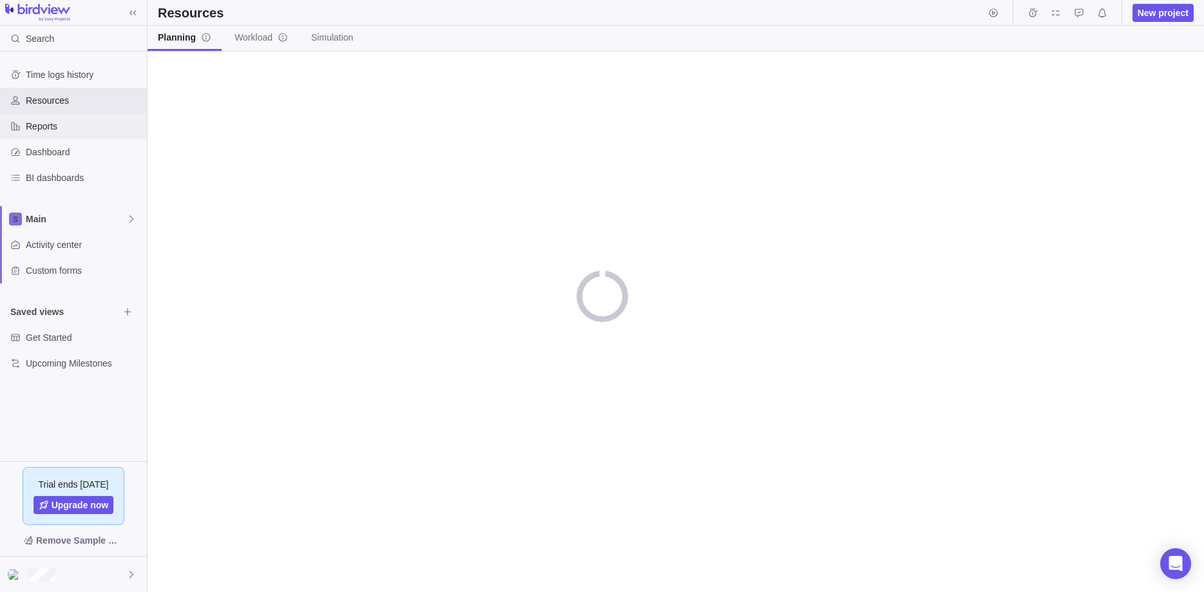
click at [82, 125] on span "Reports" at bounding box center [84, 126] width 116 height 13
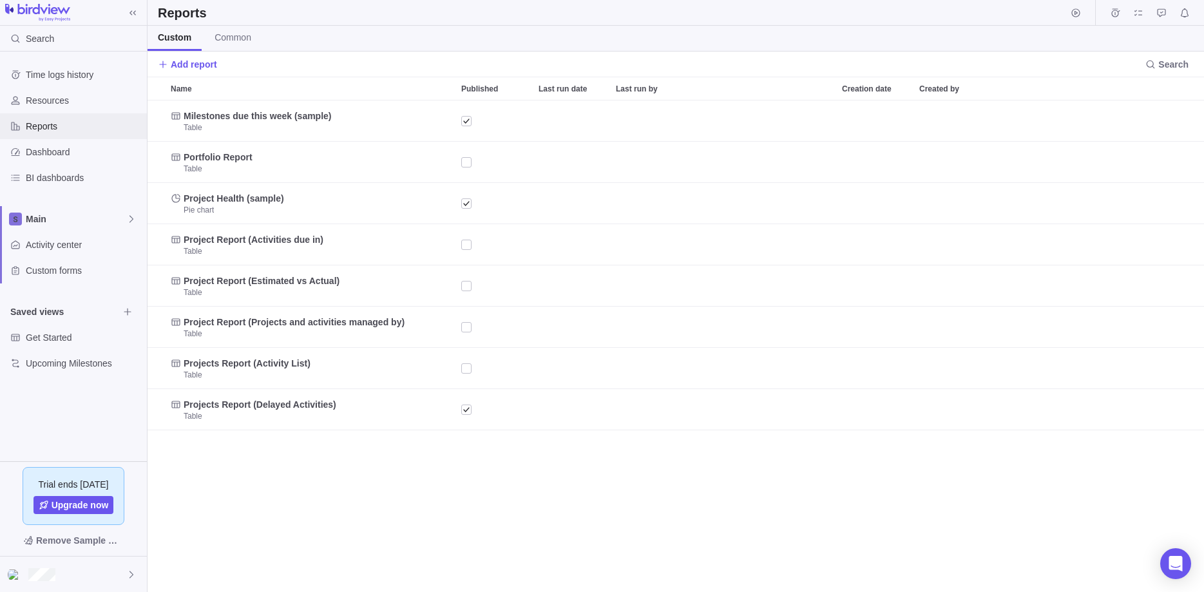
scroll to position [491, 1056]
click at [207, 63] on span "Add report" at bounding box center [194, 64] width 46 height 13
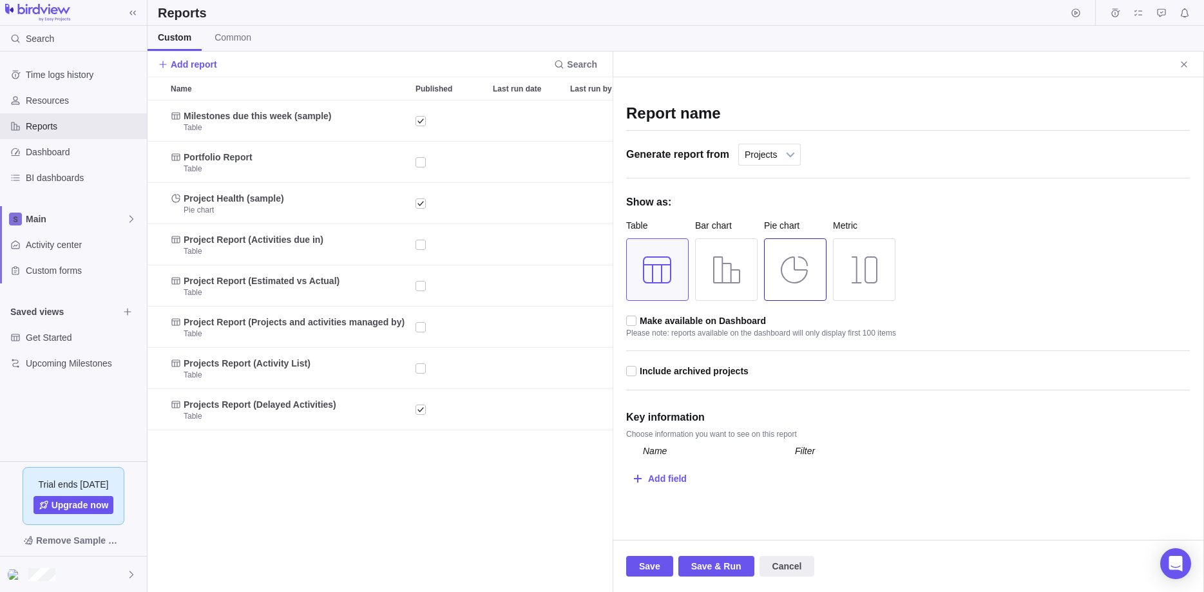
click at [810, 281] on div at bounding box center [795, 269] width 62 height 62
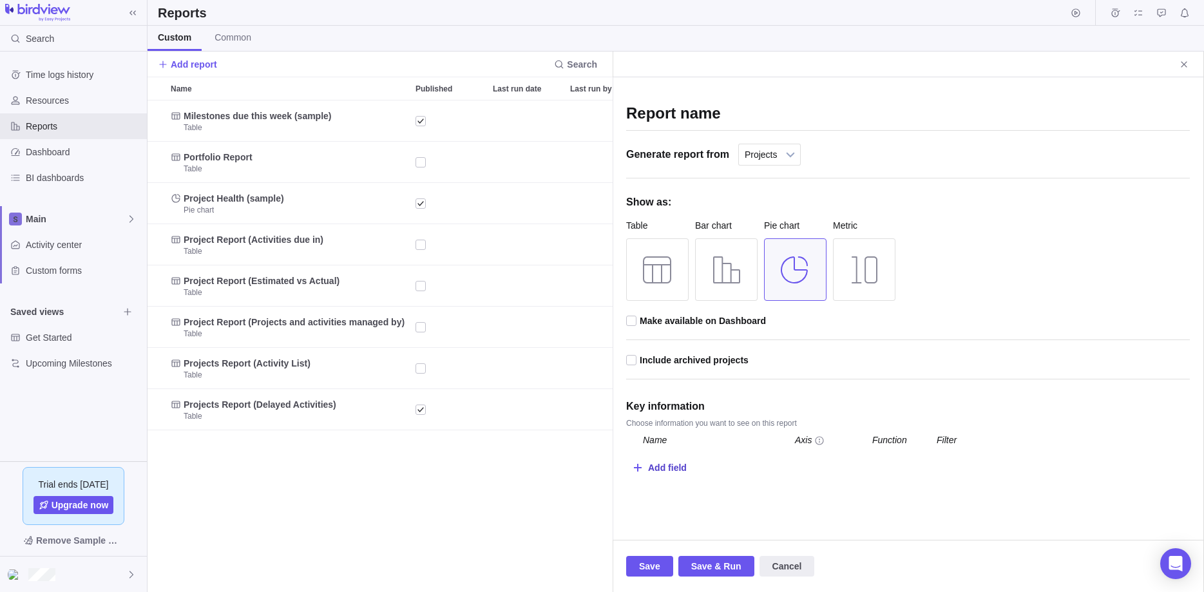
click at [676, 468] on div "Add field" at bounding box center [667, 467] width 39 height 24
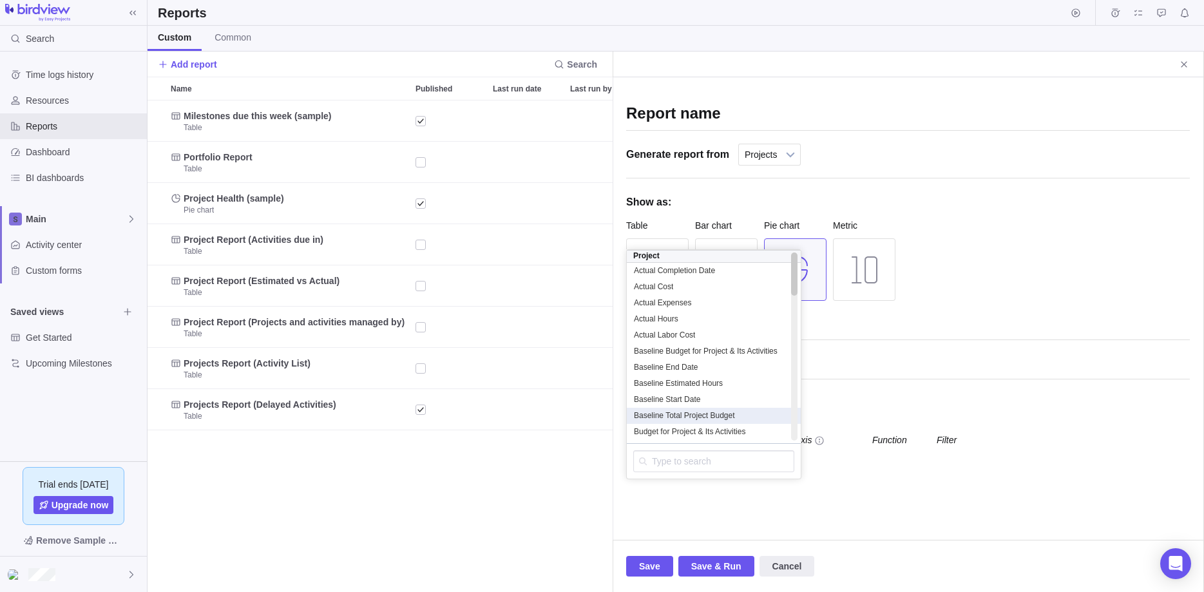
click at [681, 421] on div "Baseline Total Project Budget" at bounding box center [713, 415] width 161 height 11
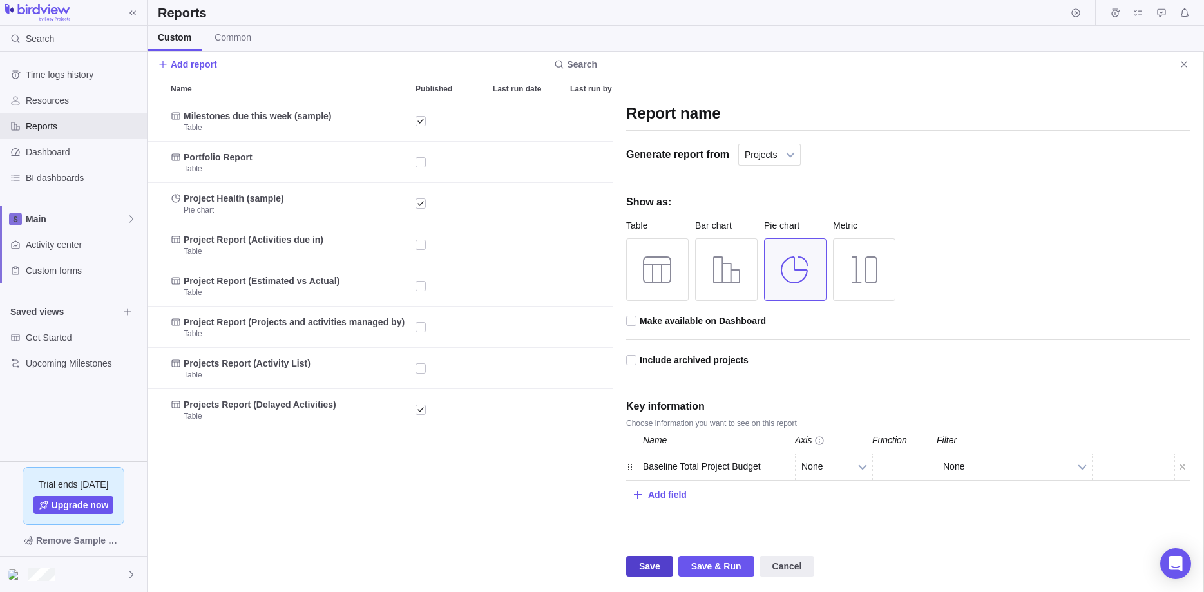
click at [663, 559] on span "Save" at bounding box center [649, 566] width 47 height 21
drag, startPoint x: 639, startPoint y: 534, endPoint x: 886, endPoint y: 532, distance: 247.3
click at [886, 532] on div "This type of report must contain at least two fields, which will act as a categ…" at bounding box center [908, 528] width 564 height 26
drag, startPoint x: 918, startPoint y: 533, endPoint x: 953, endPoint y: 531, distance: 34.8
click at [938, 531] on div "This type of report must contain at least two fields, which will act as a categ…" at bounding box center [908, 528] width 564 height 26
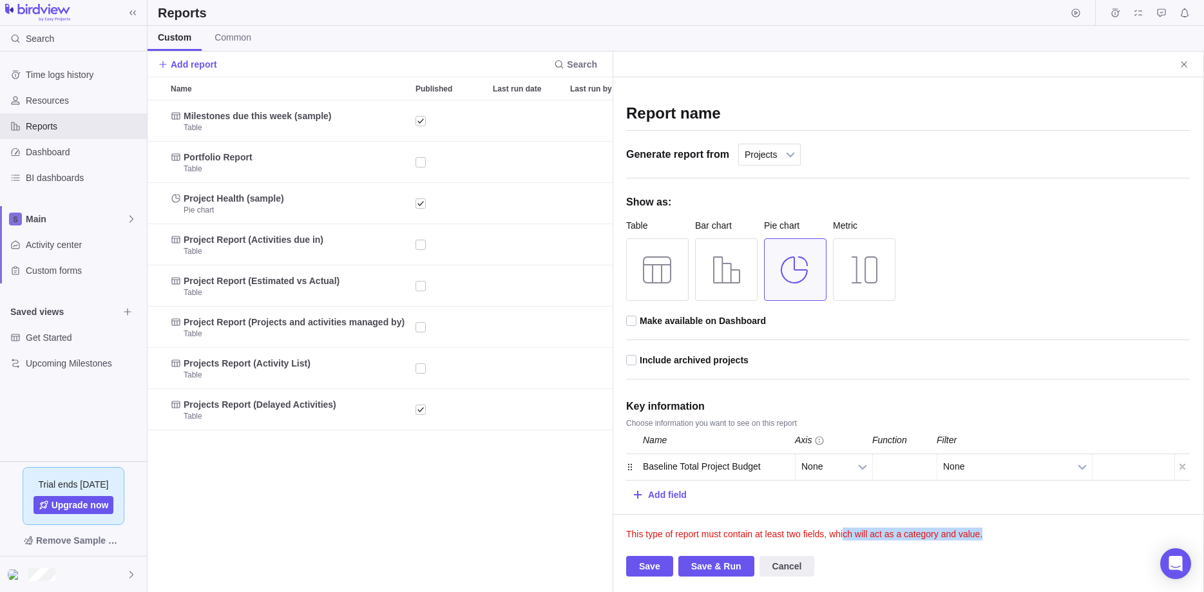
drag, startPoint x: 986, startPoint y: 533, endPoint x: 822, endPoint y: 530, distance: 163.6
click at [831, 533] on div "This type of report must contain at least two fields, which will act as a categ…" at bounding box center [908, 528] width 564 height 26
click at [672, 497] on div "Add field" at bounding box center [667, 494] width 39 height 24
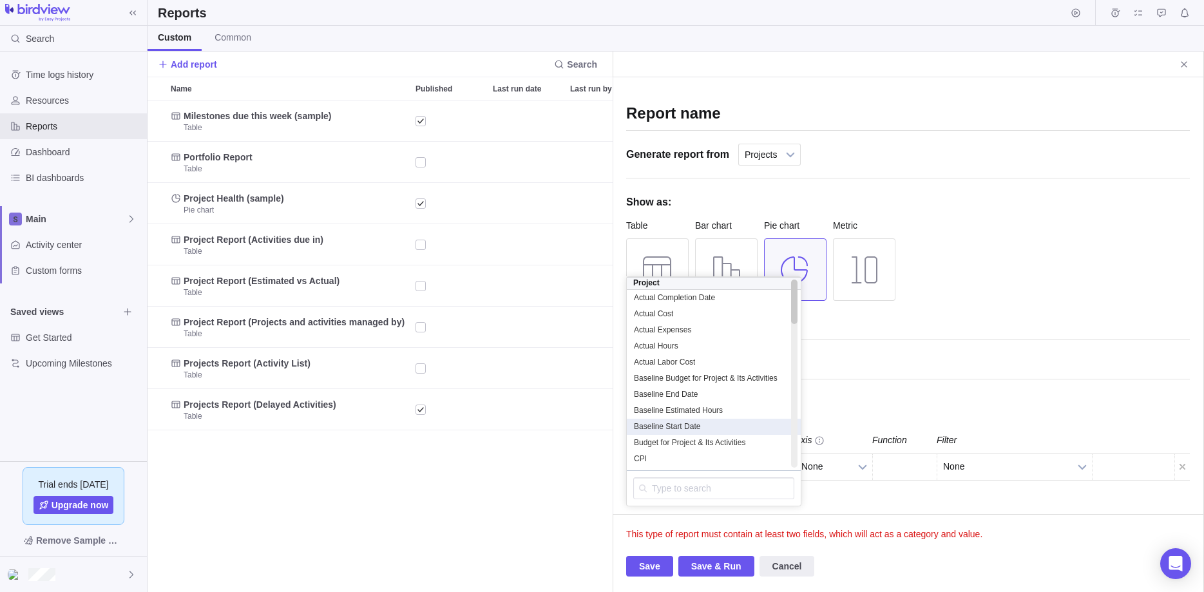
click at [675, 430] on span "Baseline Start Date" at bounding box center [667, 426] width 66 height 10
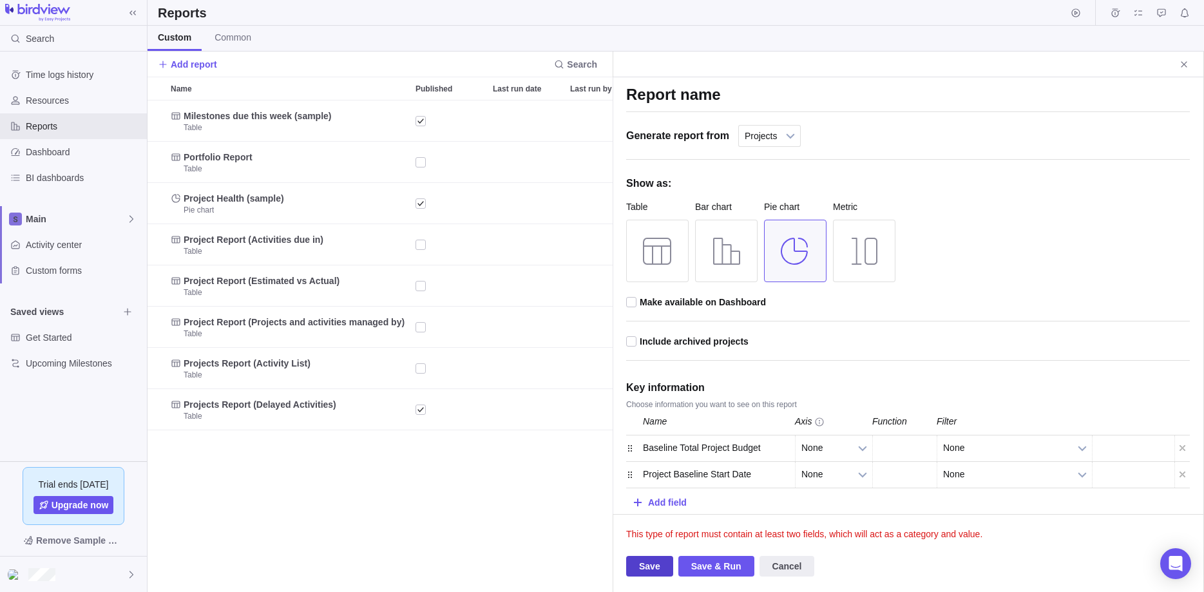
click at [640, 567] on span "Save" at bounding box center [649, 565] width 21 height 15
click at [647, 566] on span "Save" at bounding box center [649, 565] width 21 height 15
click at [663, 509] on div "Add field" at bounding box center [667, 502] width 39 height 24
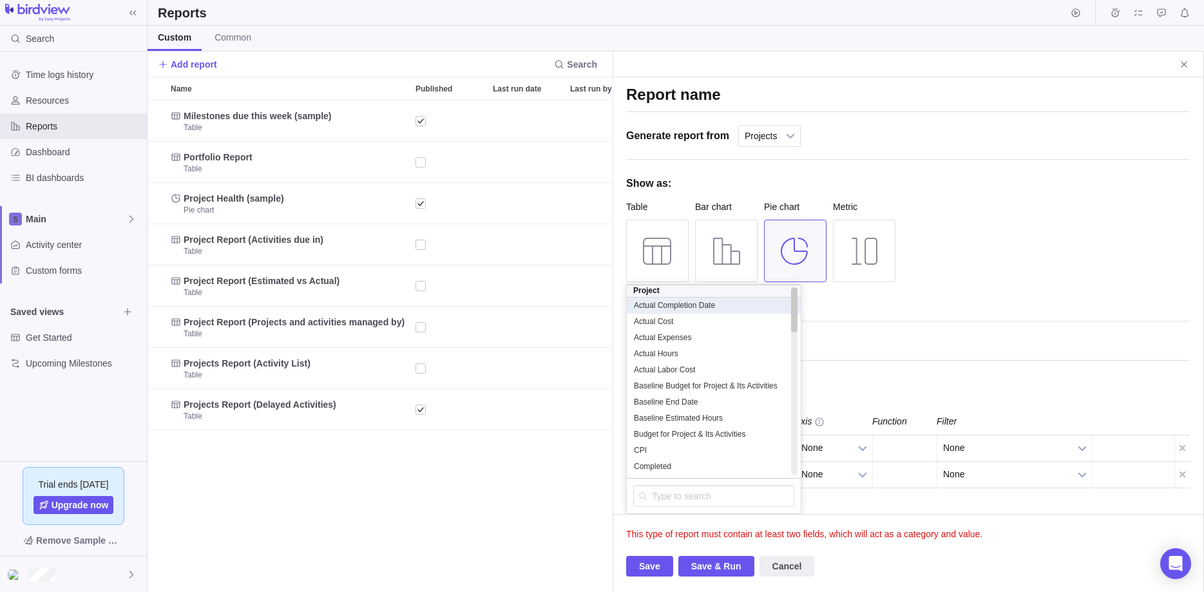
click at [669, 308] on span "Actual Completion Date" at bounding box center [674, 305] width 81 height 10
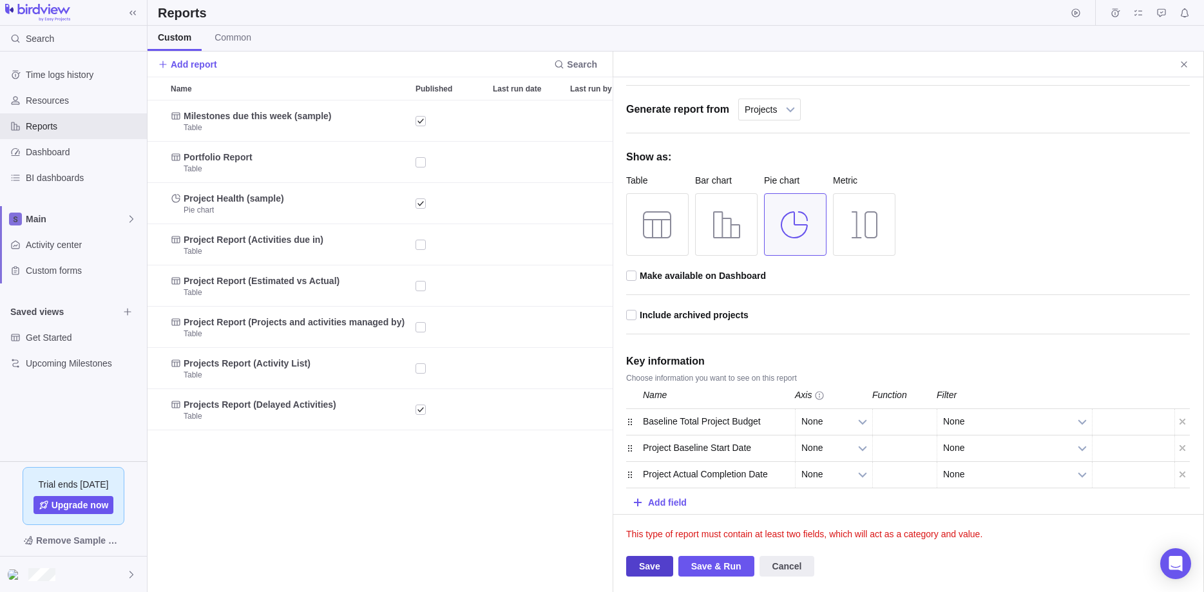
click at [645, 570] on span "Save" at bounding box center [649, 565] width 21 height 15
click at [647, 571] on span "Save" at bounding box center [649, 565] width 21 height 15
click at [851, 424] on link "None" at bounding box center [833, 422] width 77 height 26
click at [835, 374] on li "Category" at bounding box center [833, 370] width 62 height 22
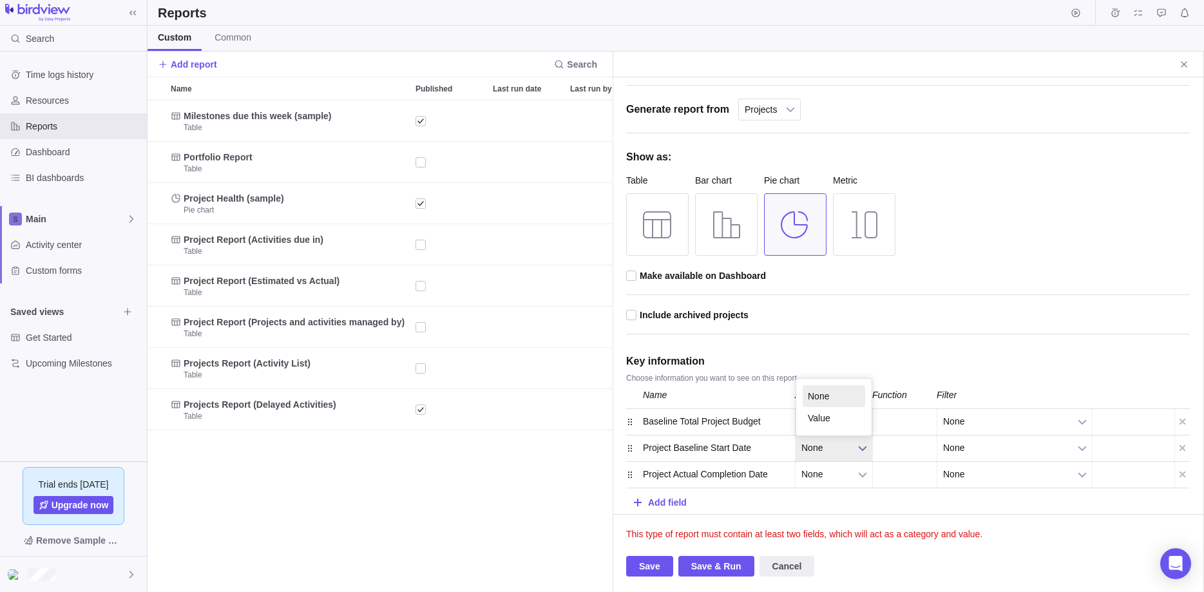
click at [835, 446] on span "None" at bounding box center [825, 447] width 48 height 25
click at [826, 406] on li "None" at bounding box center [833, 396] width 62 height 22
click at [840, 484] on span "None" at bounding box center [825, 474] width 48 height 25
click at [833, 437] on li "Value" at bounding box center [833, 444] width 62 height 22
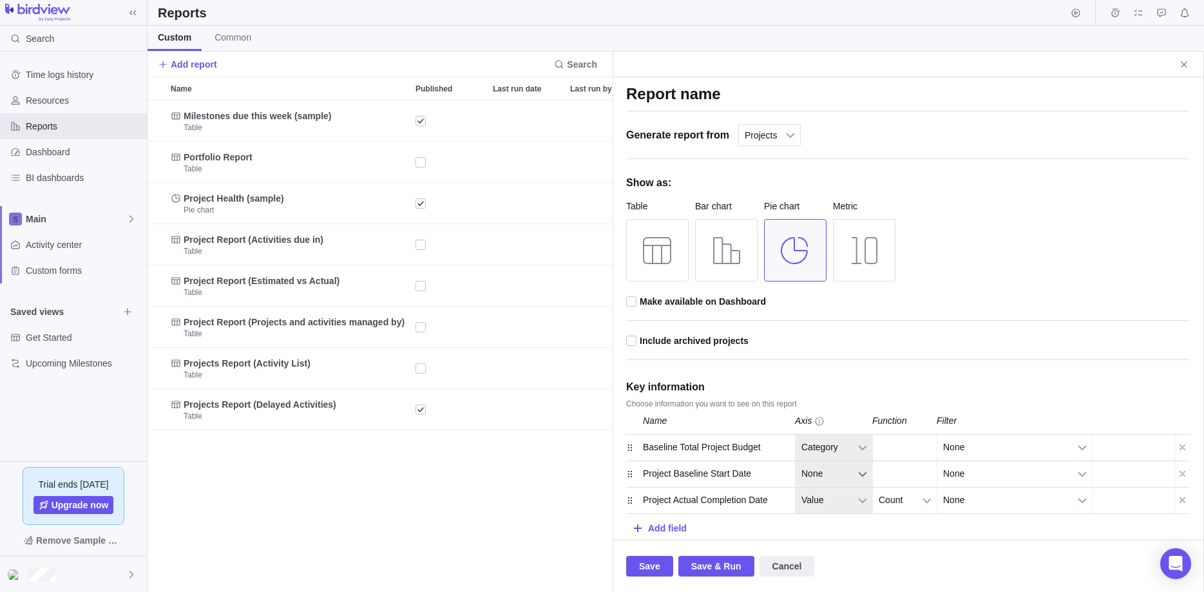
click at [835, 472] on span "None" at bounding box center [825, 473] width 48 height 25
click at [835, 442] on li "None" at bounding box center [833, 444] width 62 height 22
click at [846, 472] on span "None" at bounding box center [825, 473] width 48 height 25
click at [856, 533] on div "Add field" at bounding box center [908, 527] width 564 height 26
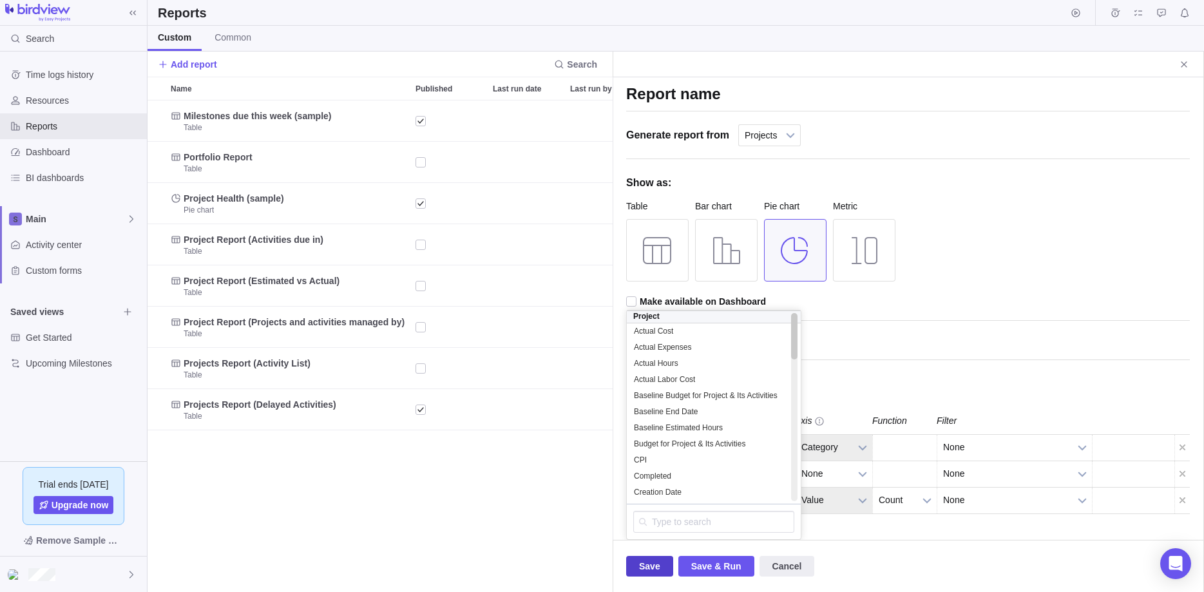
click at [649, 574] on span "Save" at bounding box center [649, 566] width 47 height 21
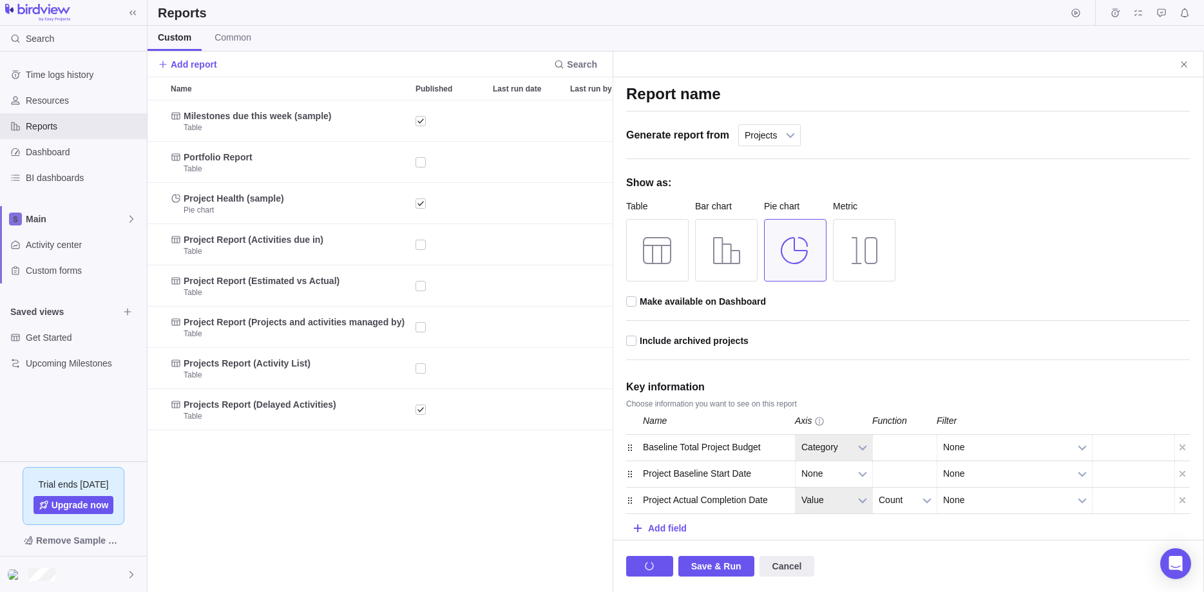
scroll to position [491, 1056]
